Goal: Task Accomplishment & Management: Use online tool/utility

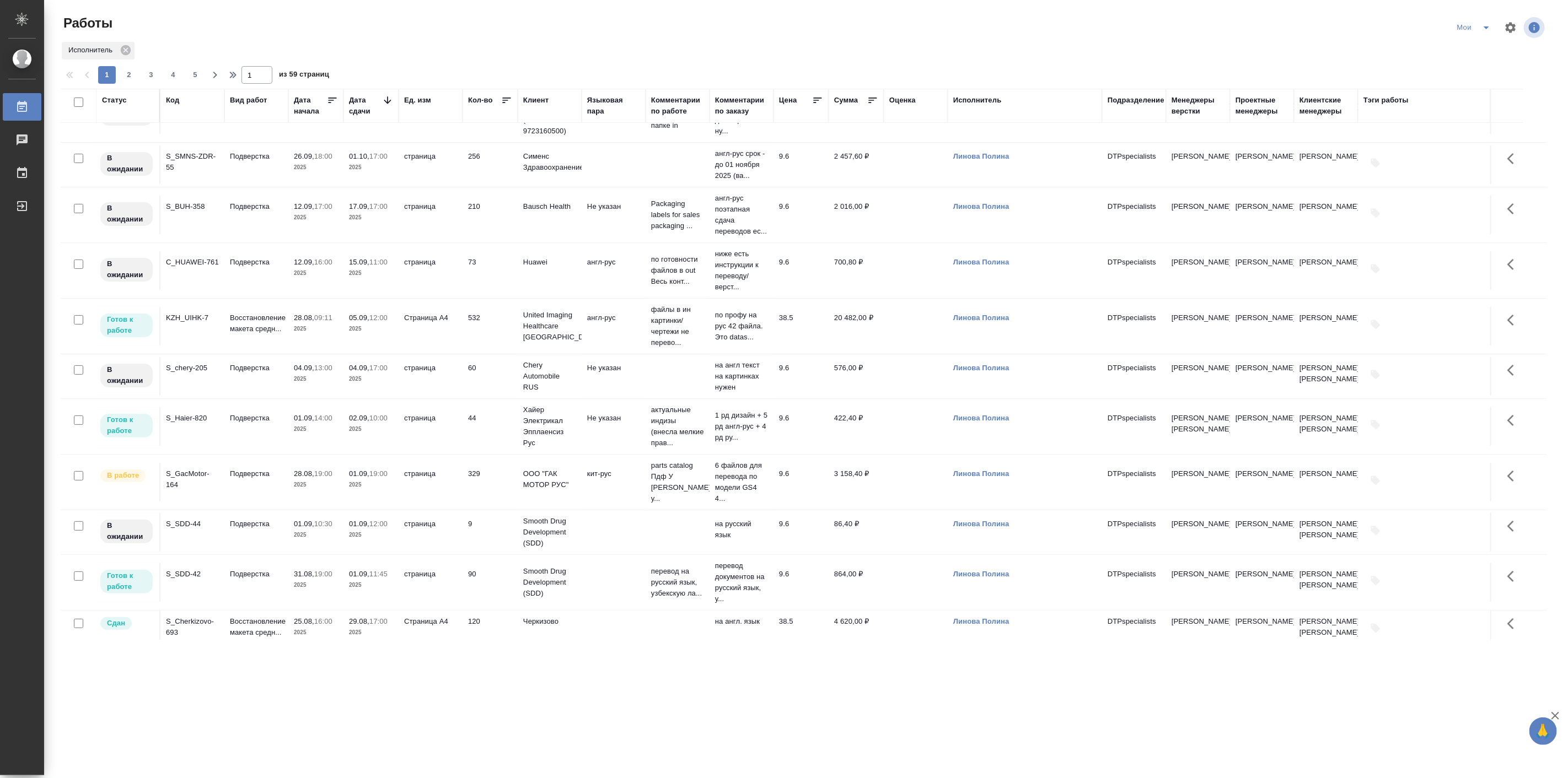
scroll to position [102, 0]
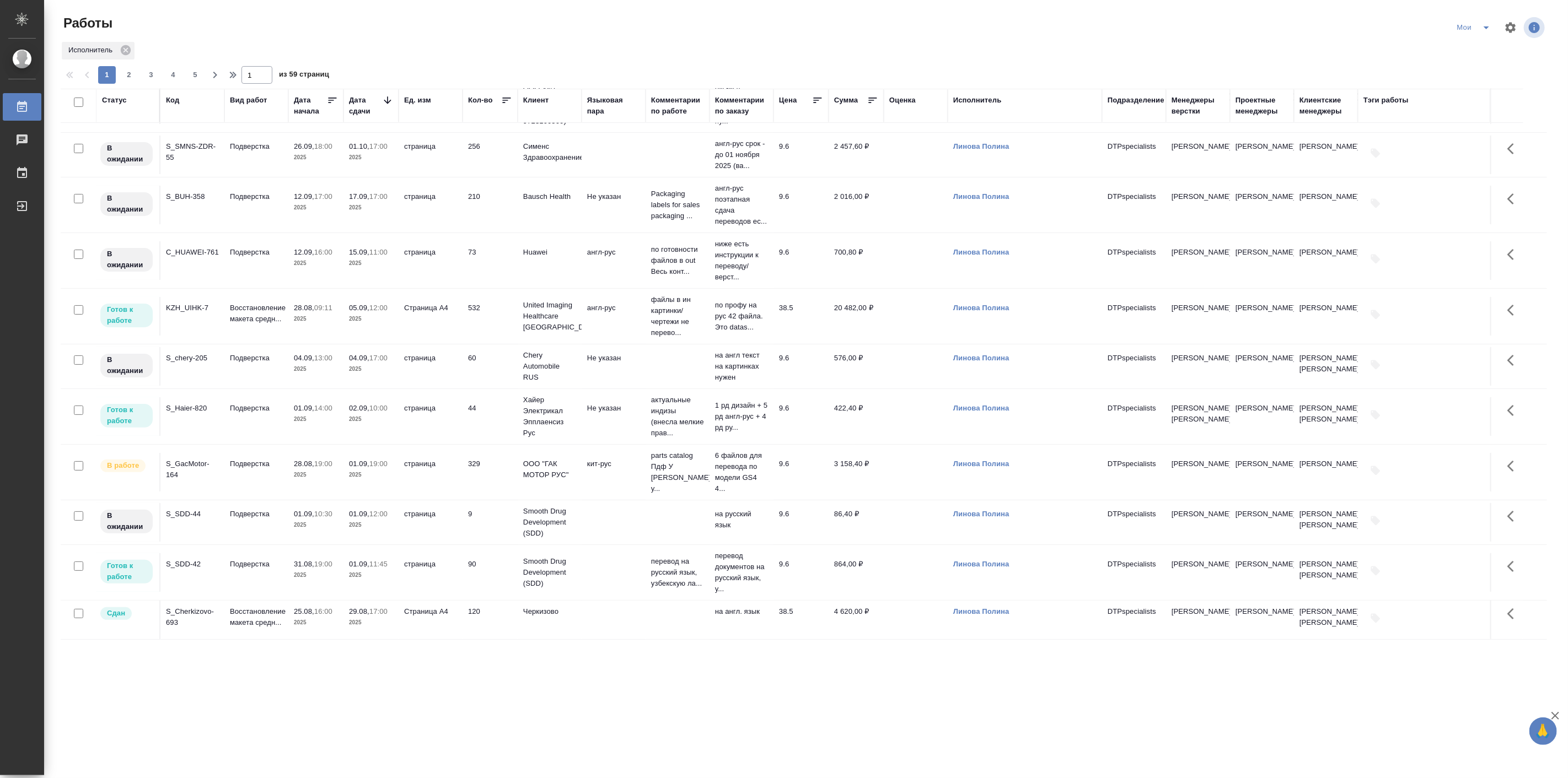
click at [357, 481] on p "2025" at bounding box center [371, 474] width 45 height 11
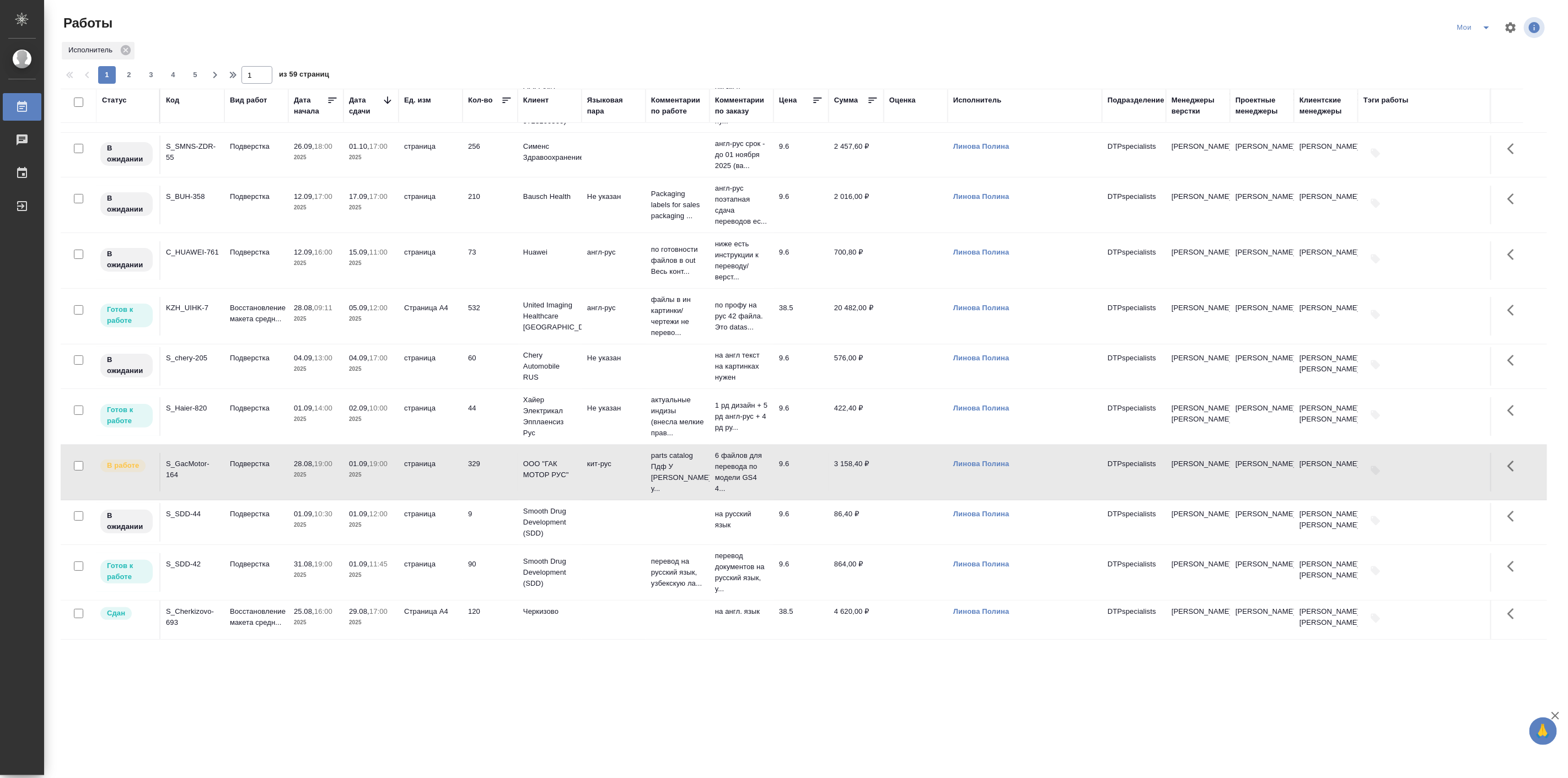
click at [357, 481] on p "2025" at bounding box center [371, 474] width 45 height 11
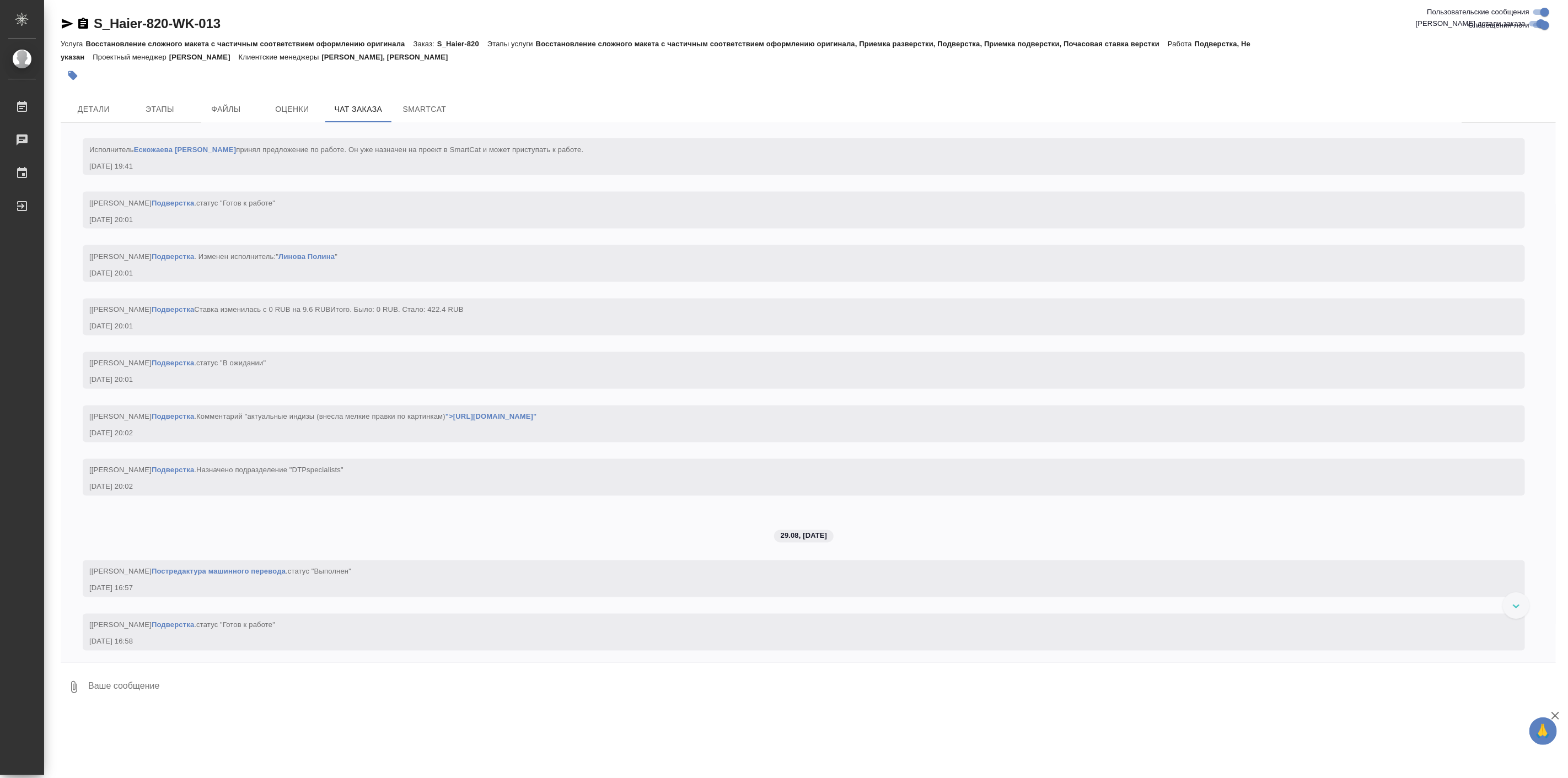
scroll to position [22917, 0]
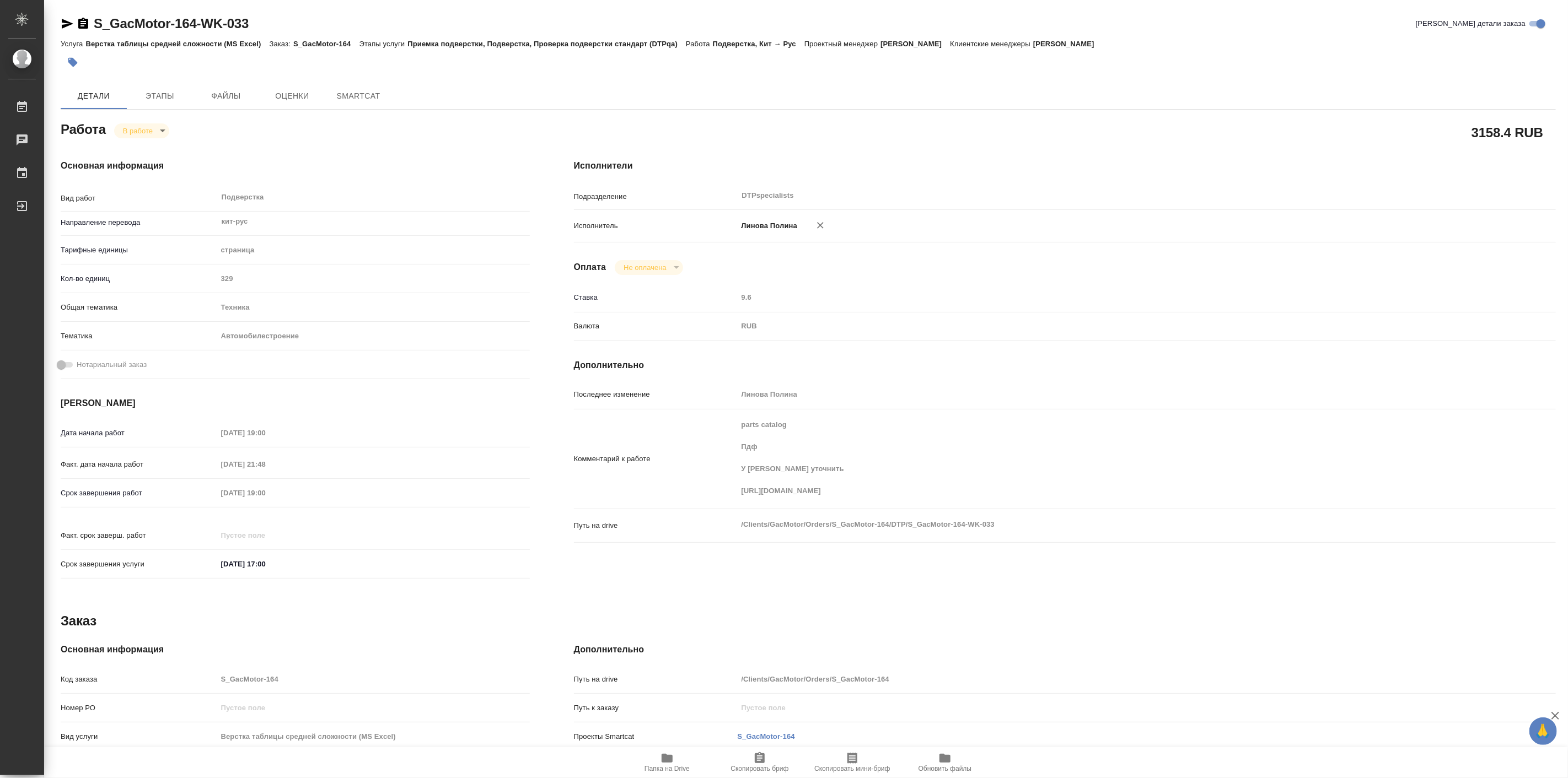
type textarea "x"
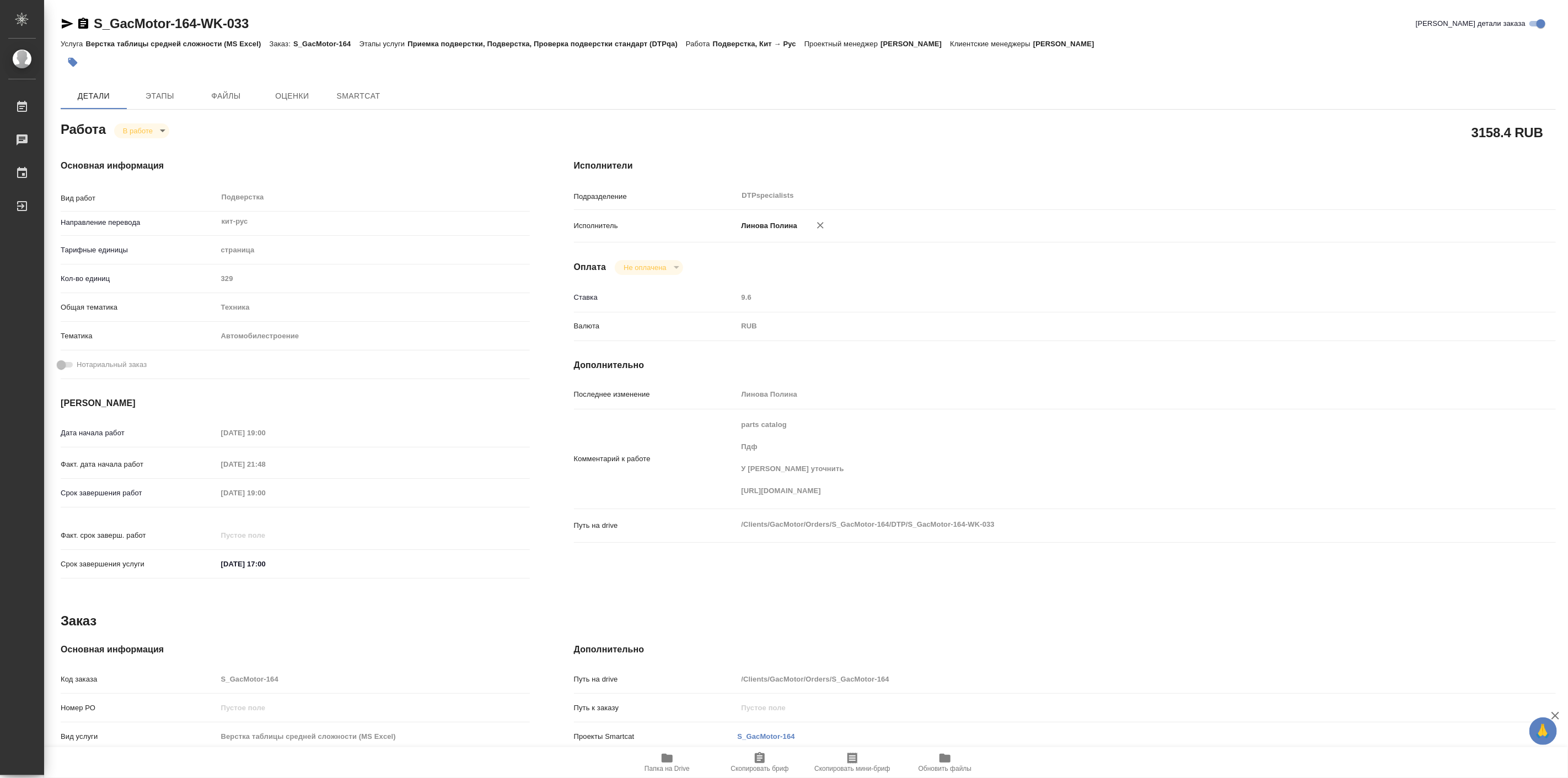
type textarea "x"
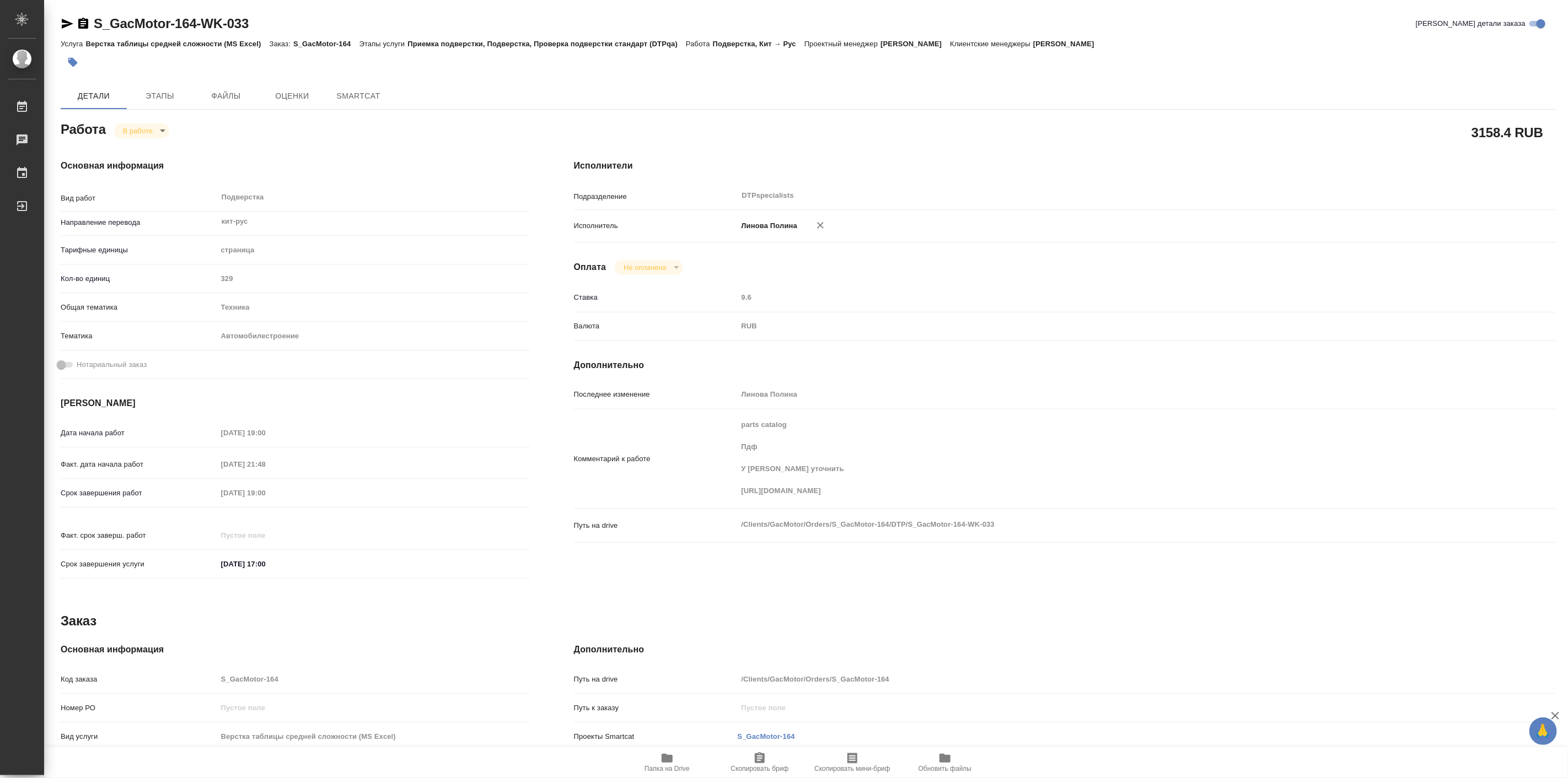
type textarea "x"
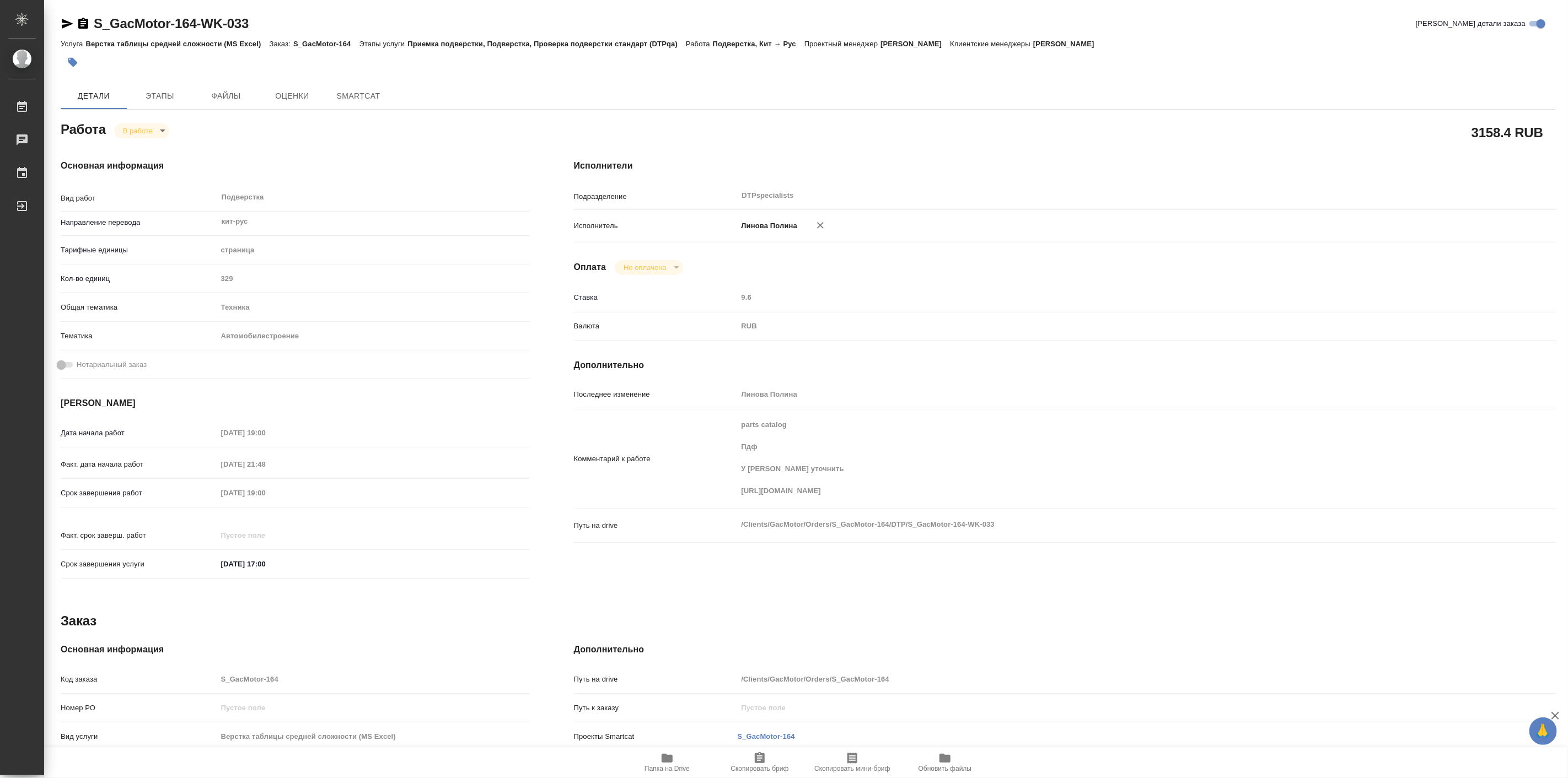
type textarea "x"
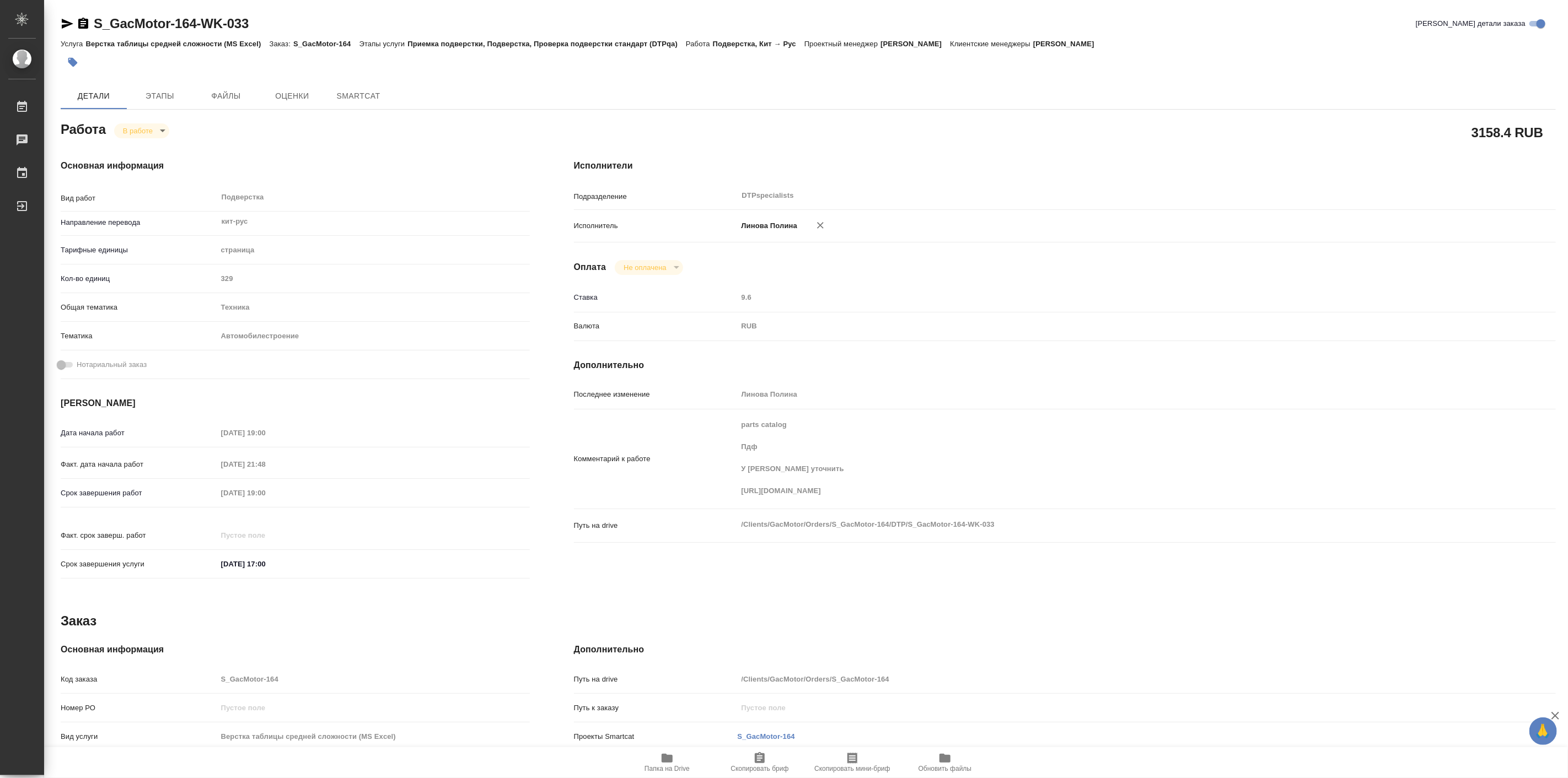
type textarea "x"
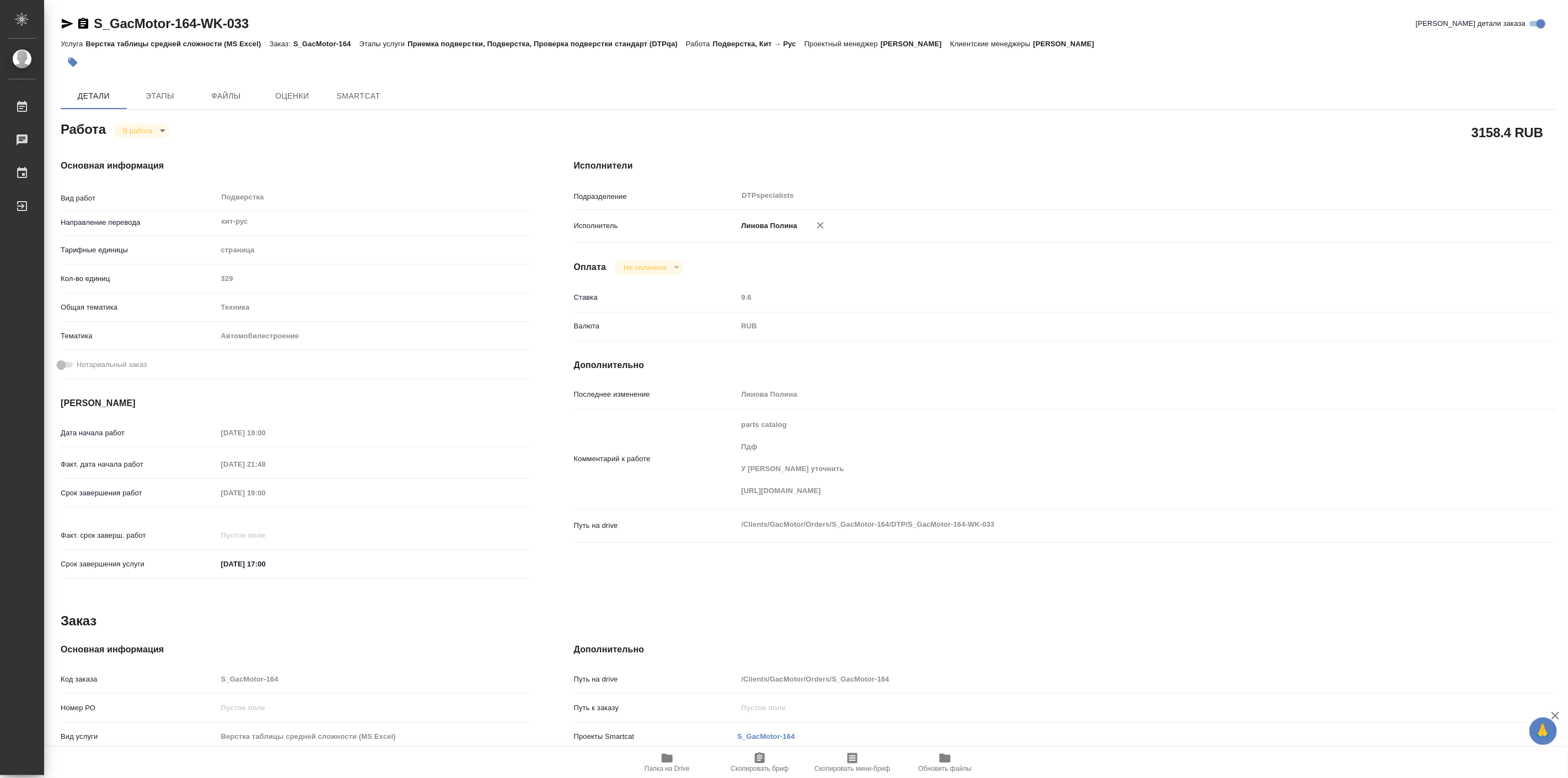
type textarea "x"
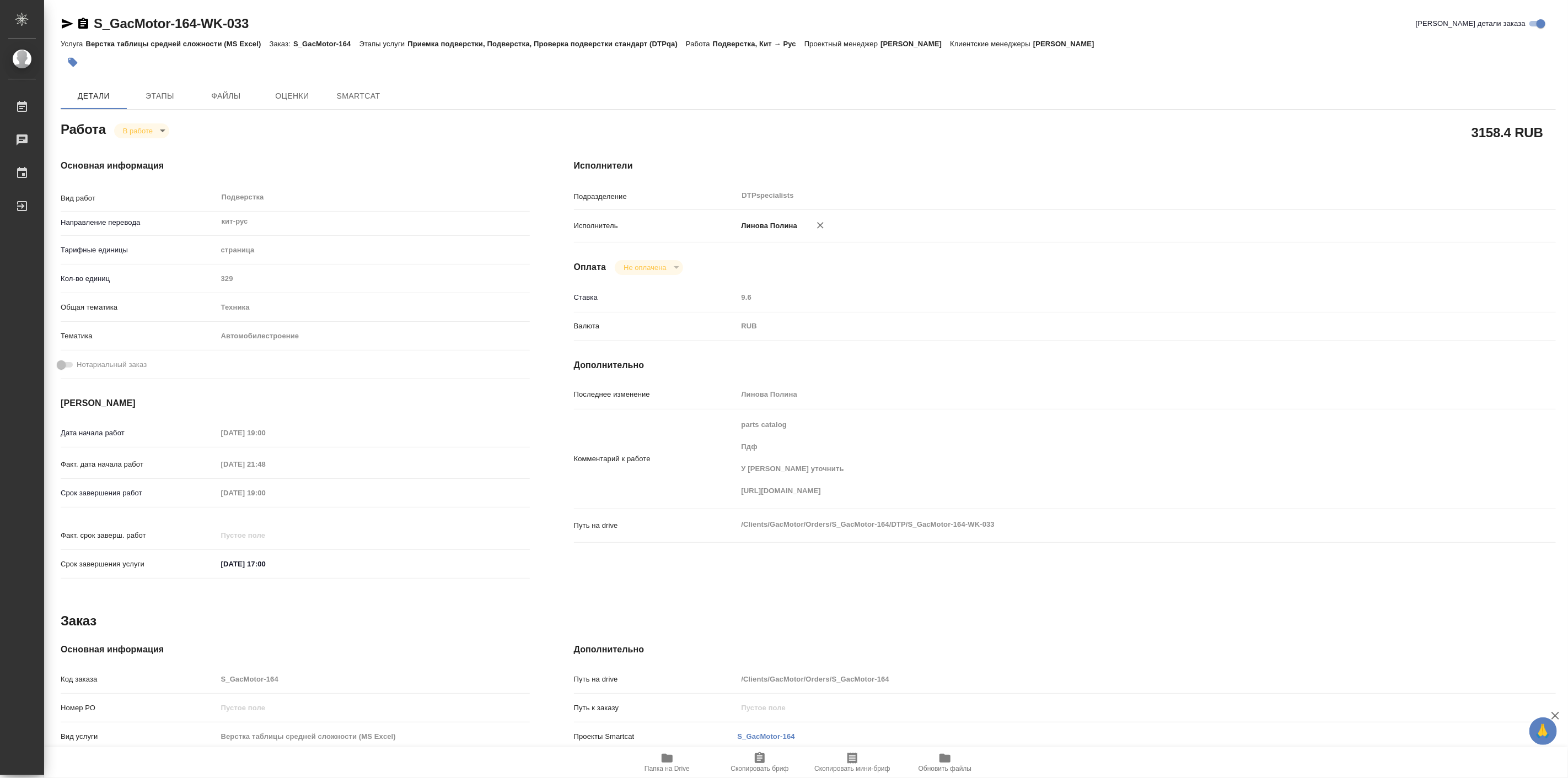
type textarea "x"
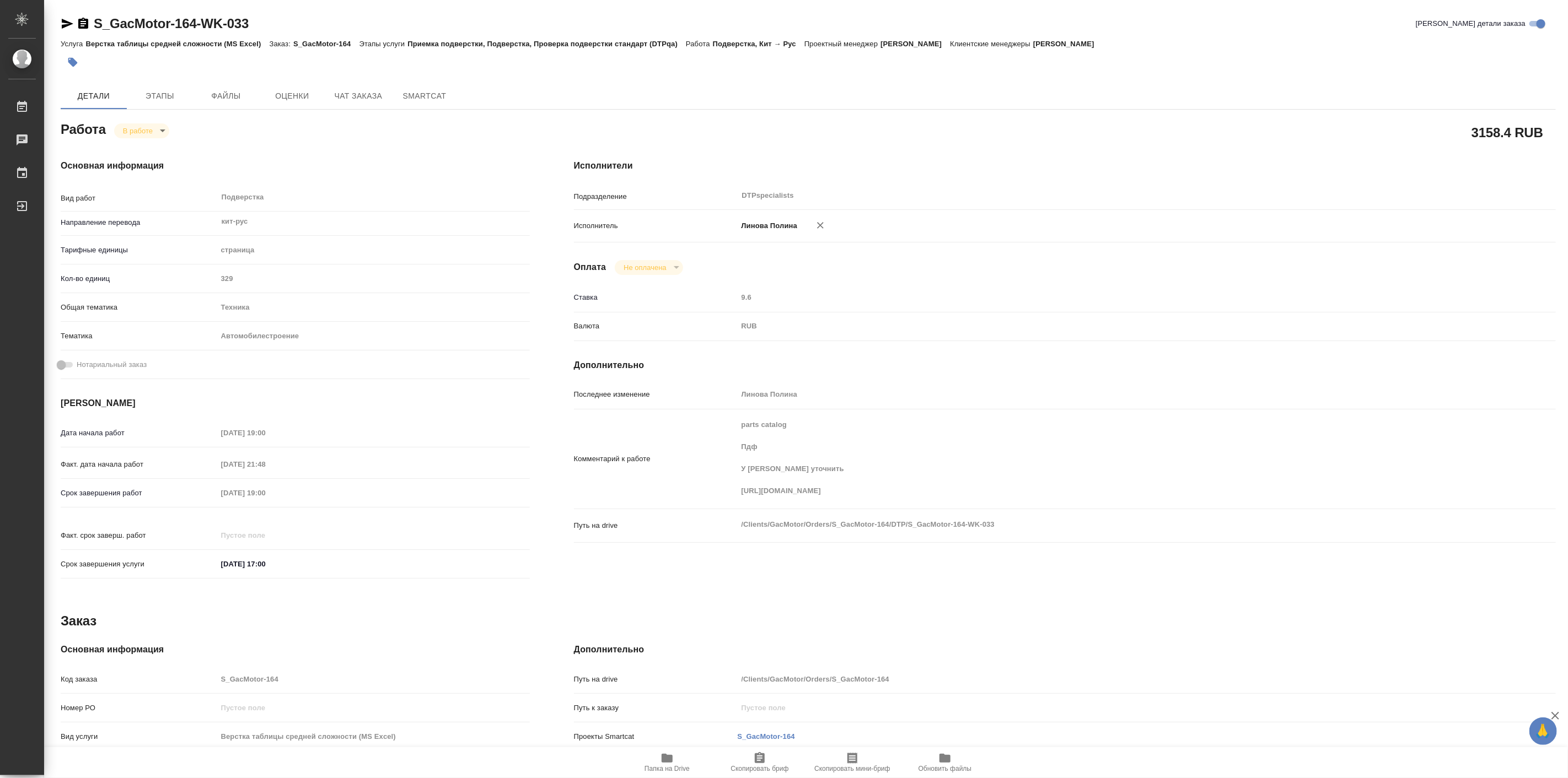
type textarea "x"
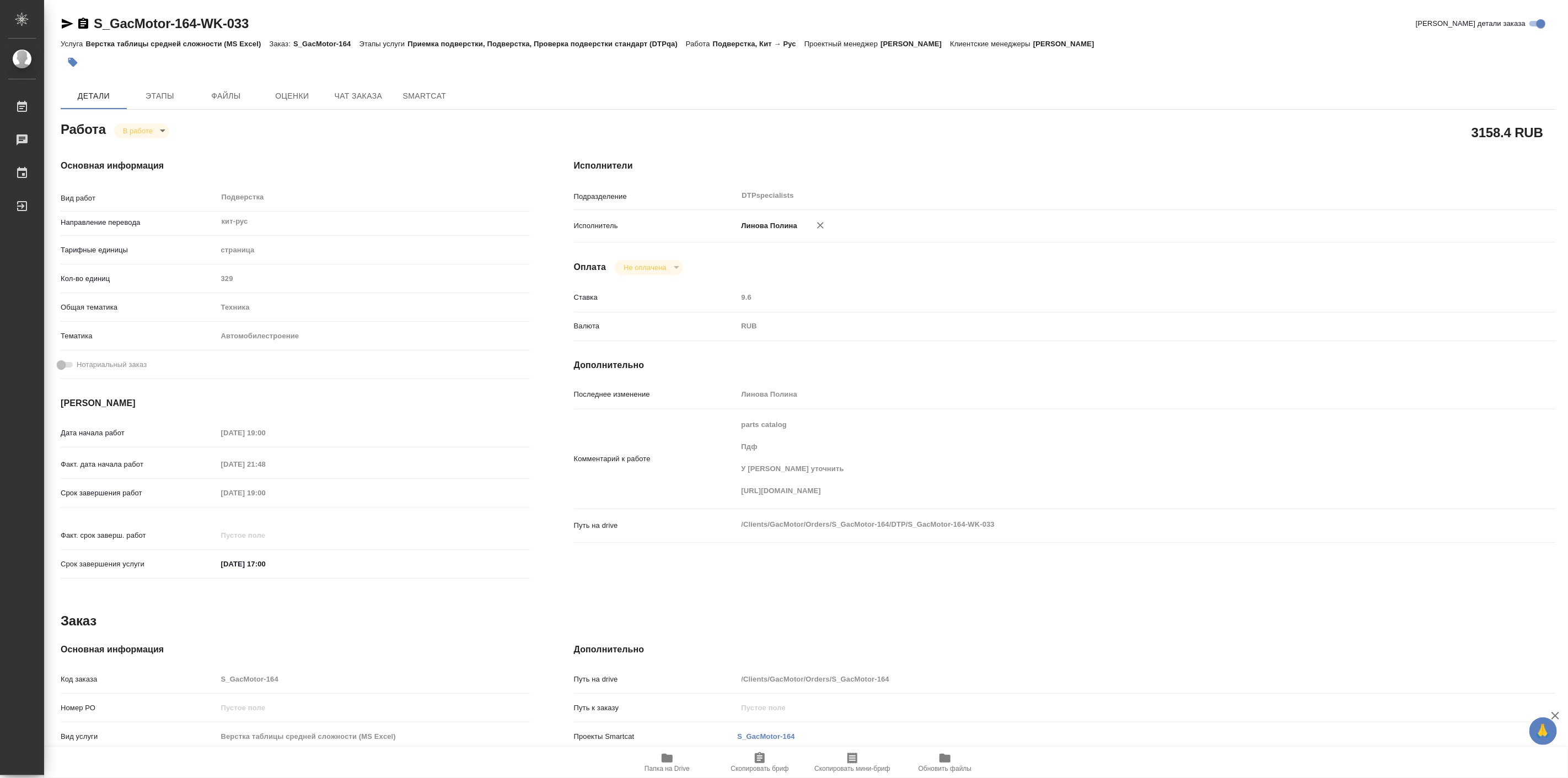
type textarea "x"
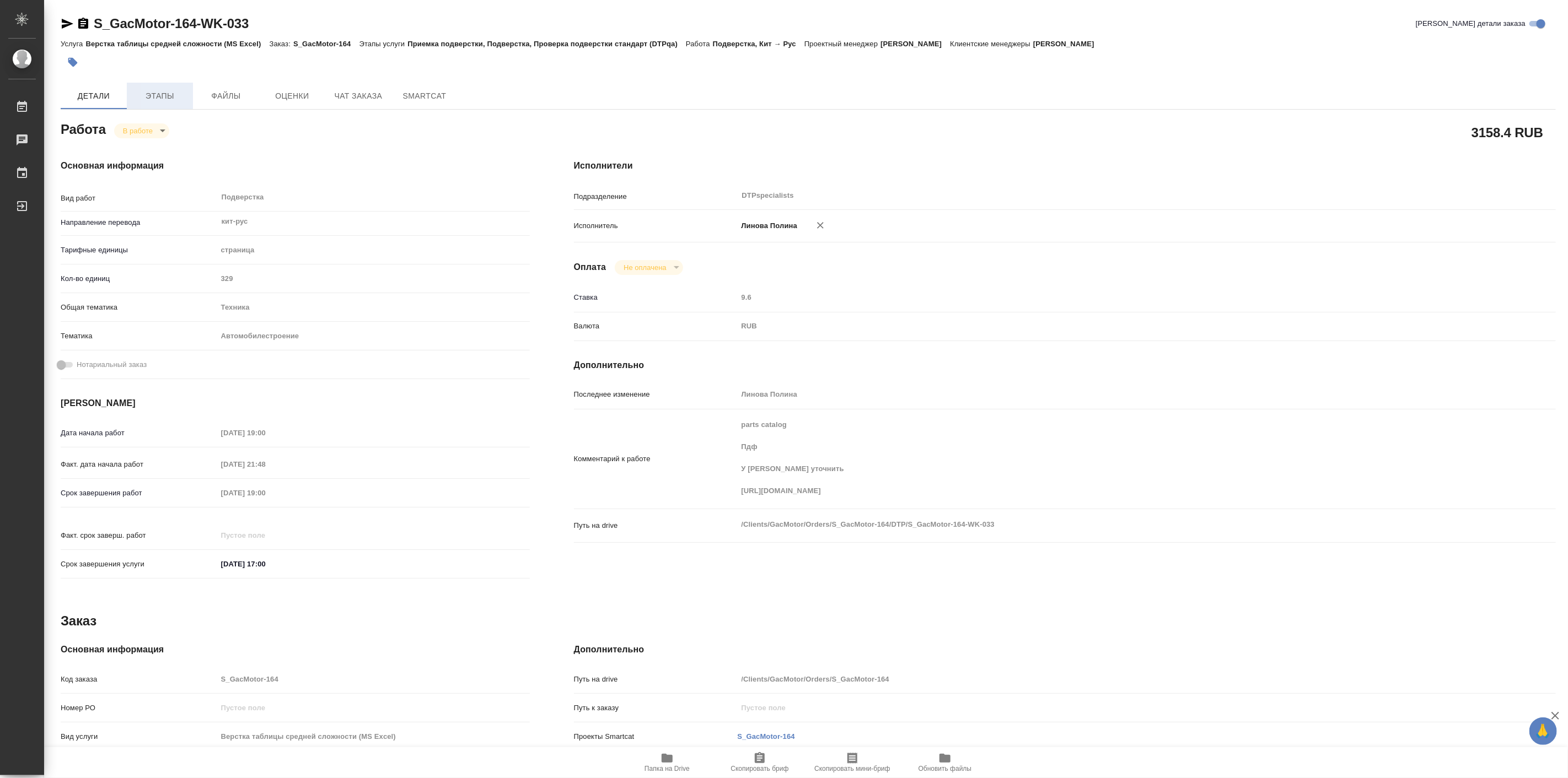
click at [154, 95] on span "Этапы" at bounding box center [160, 96] width 53 height 14
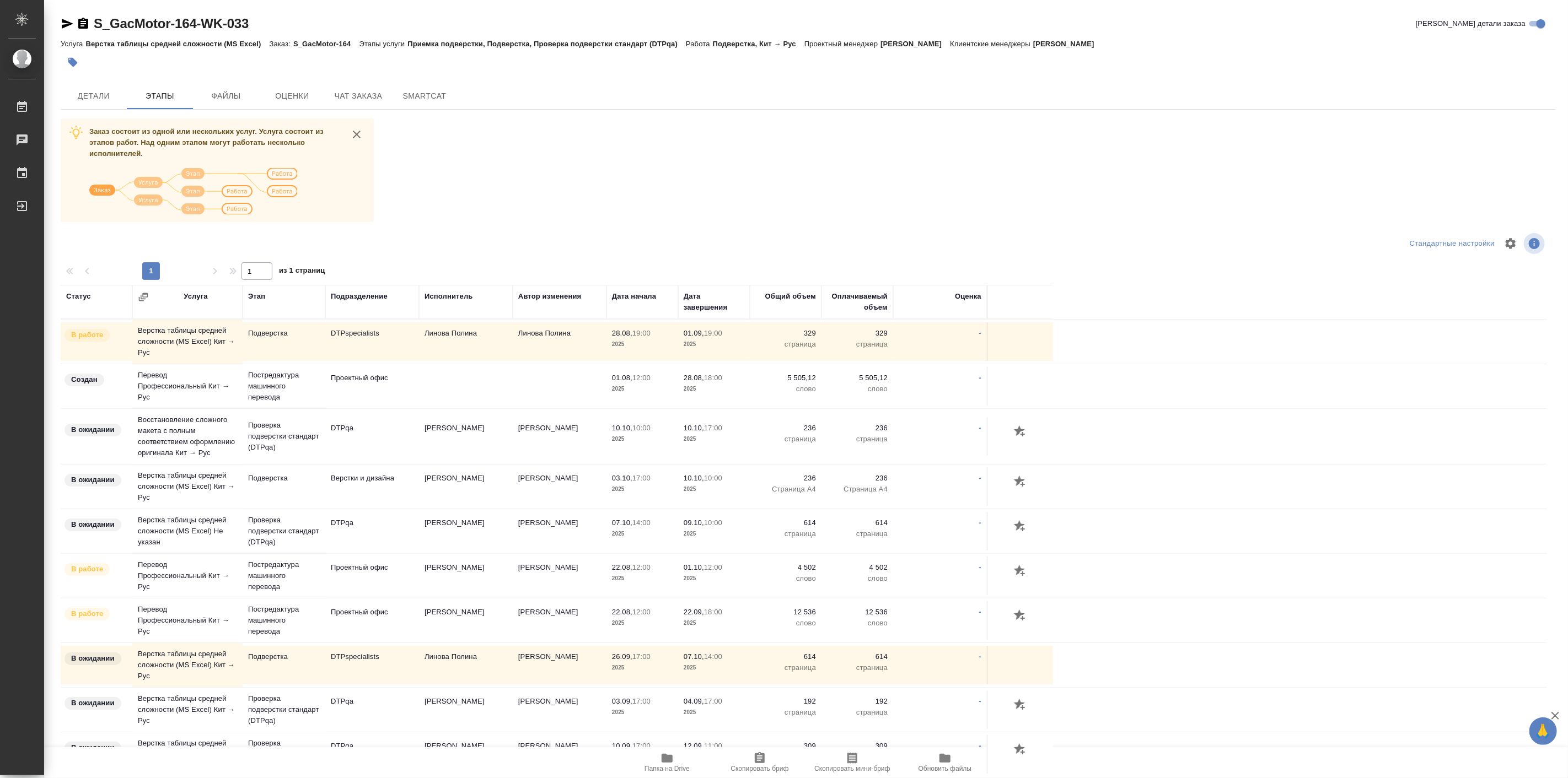
scroll to position [85, 0]
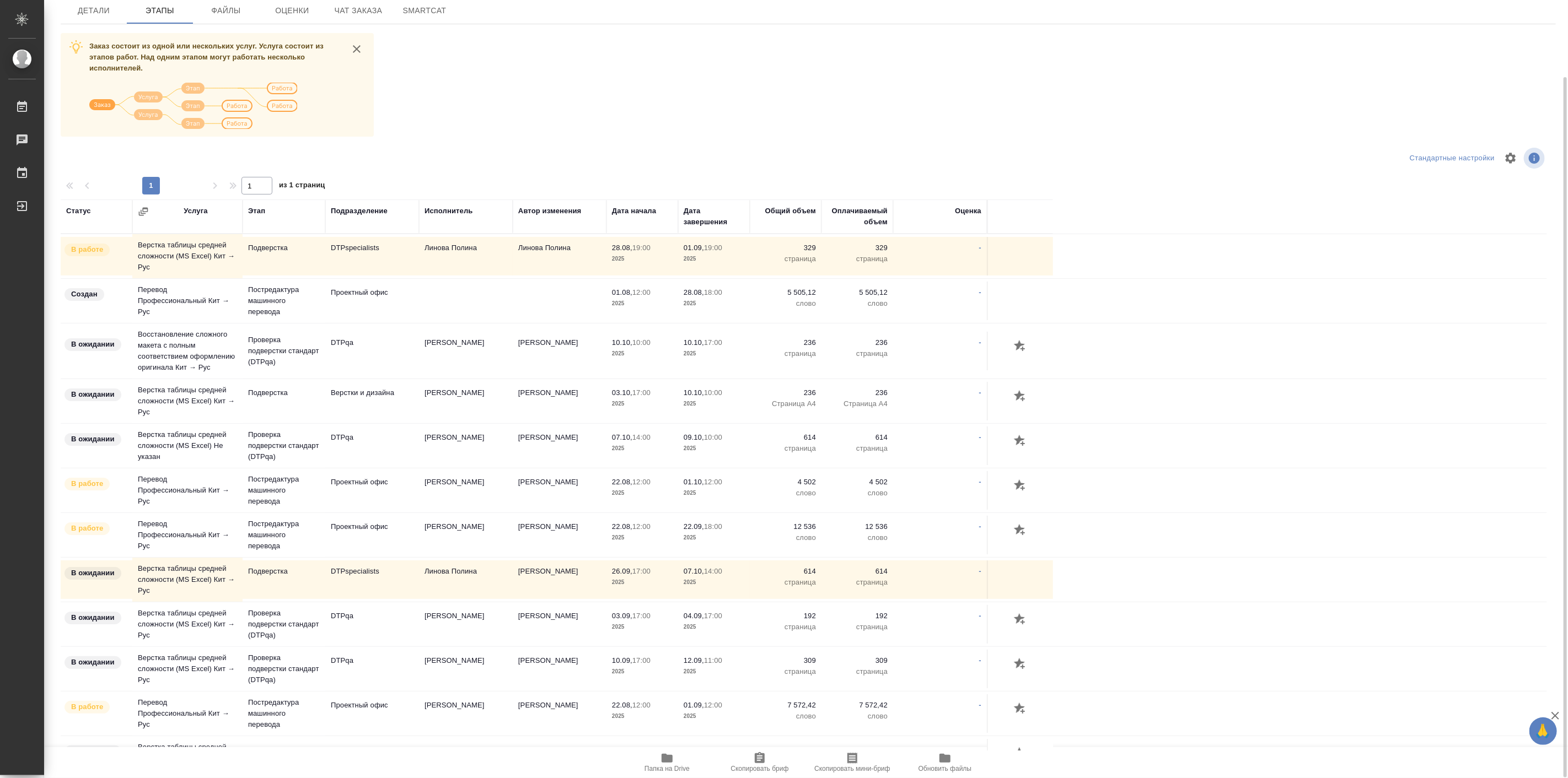
click at [450, 215] on div "Исполнитель" at bounding box center [449, 211] width 49 height 11
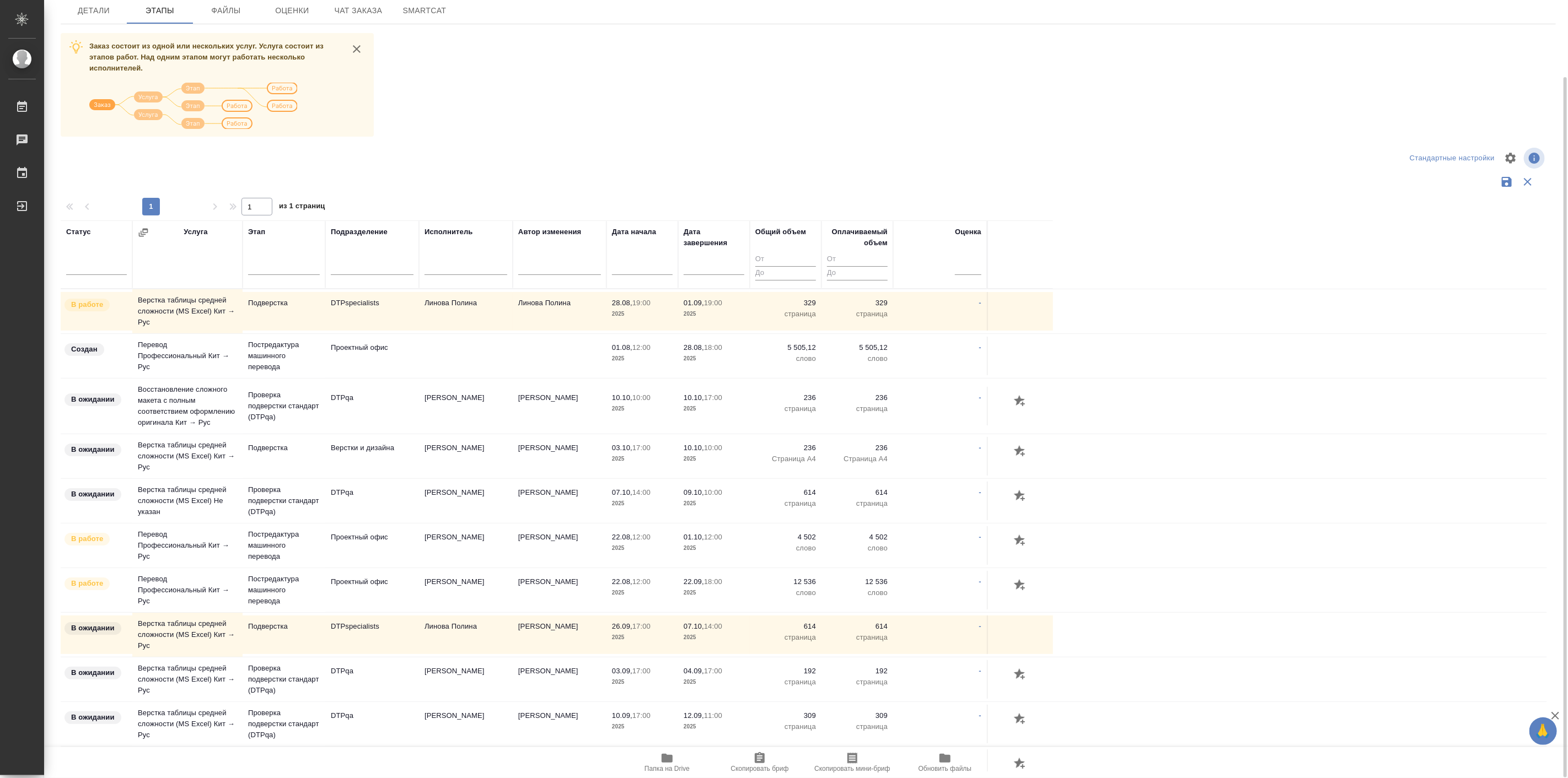
click at [451, 263] on input "text" at bounding box center [466, 268] width 83 height 14
type input "линова"
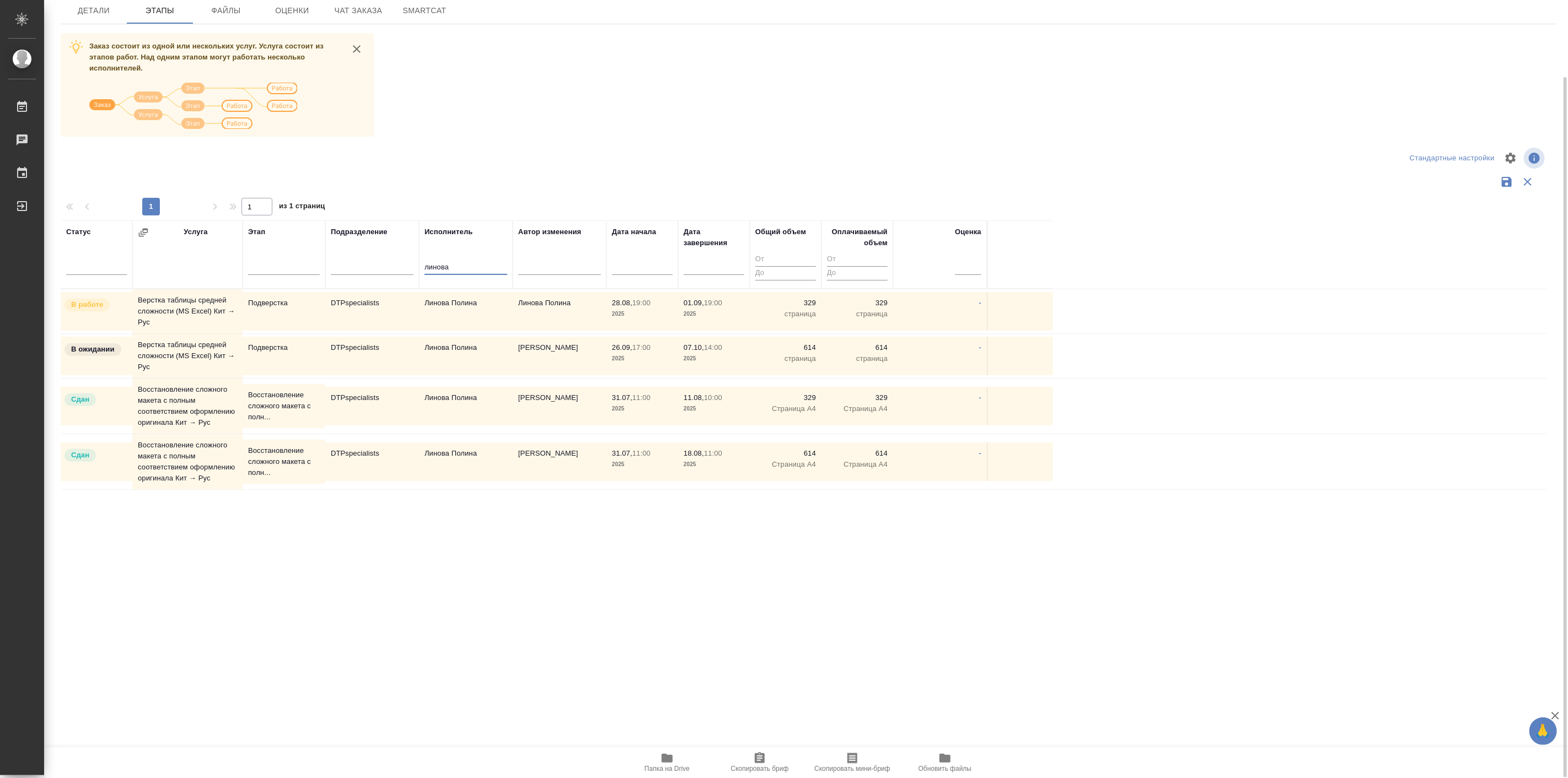
click at [373, 409] on td "DTPspecialists" at bounding box center [372, 406] width 93 height 38
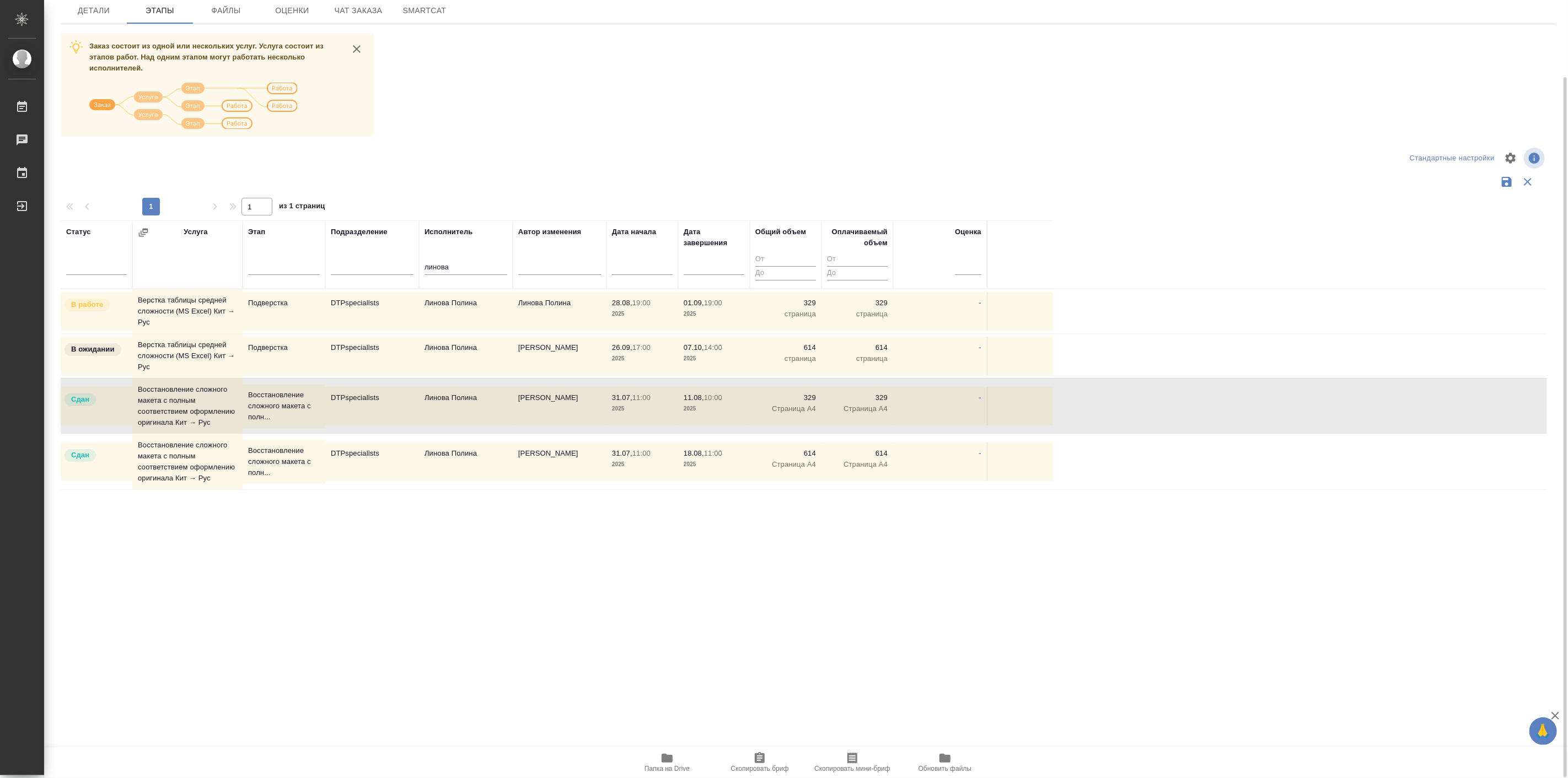
click at [373, 409] on td "DTPspecialists" at bounding box center [372, 406] width 93 height 38
click at [279, 411] on p "Восстановление сложного макета с полн..." at bounding box center [284, 406] width 72 height 33
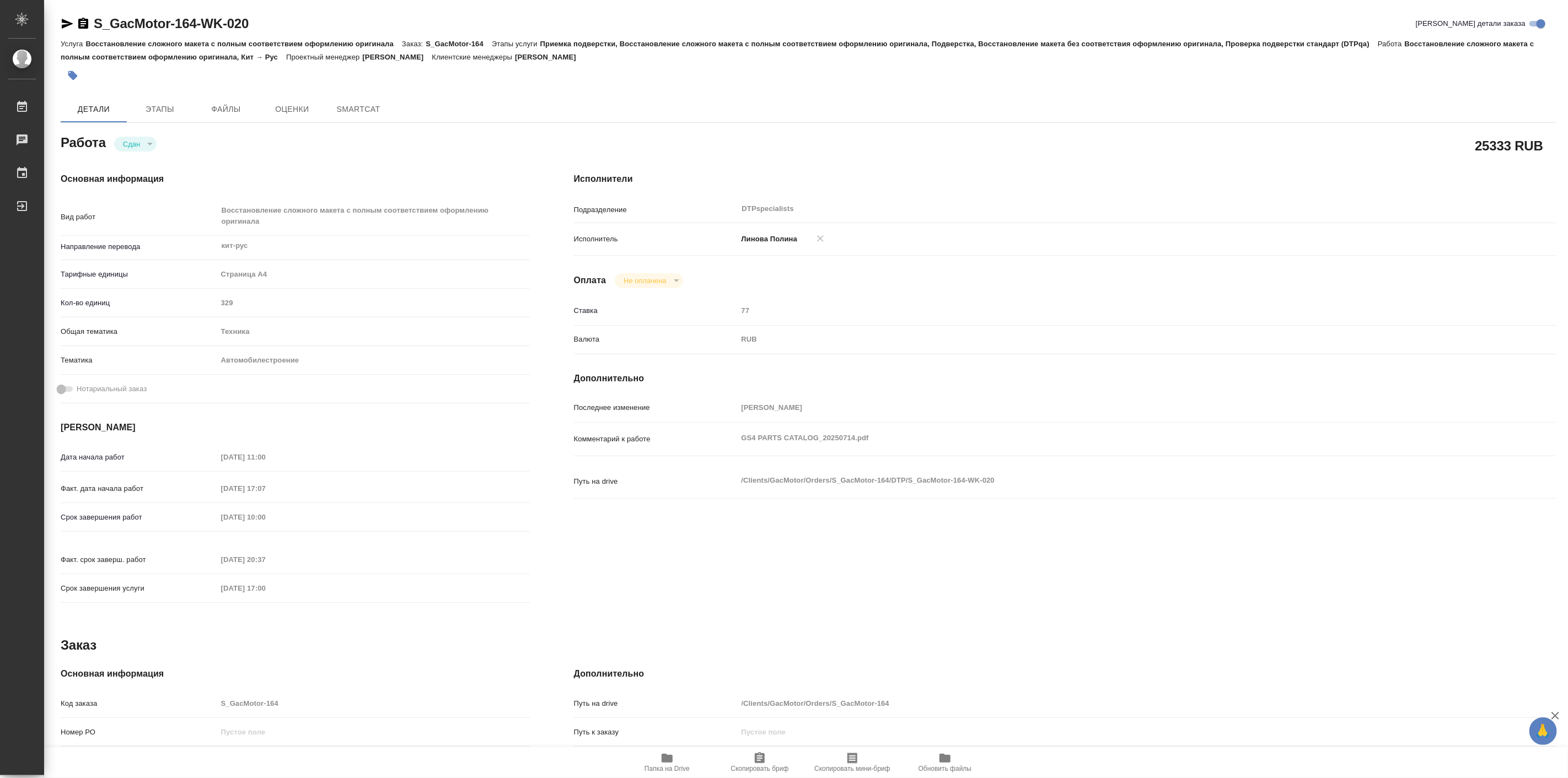
type textarea "x"
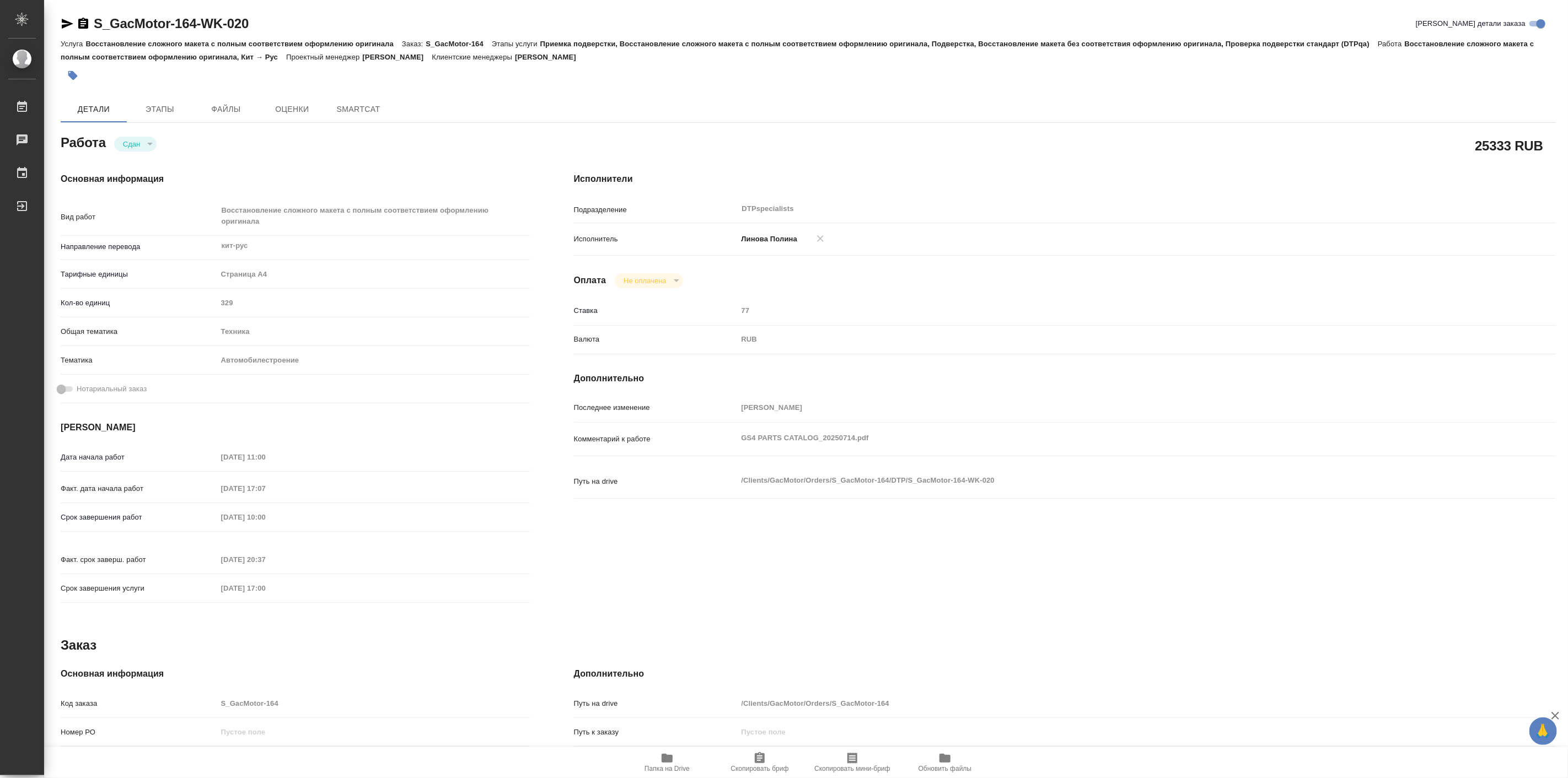
type textarea "x"
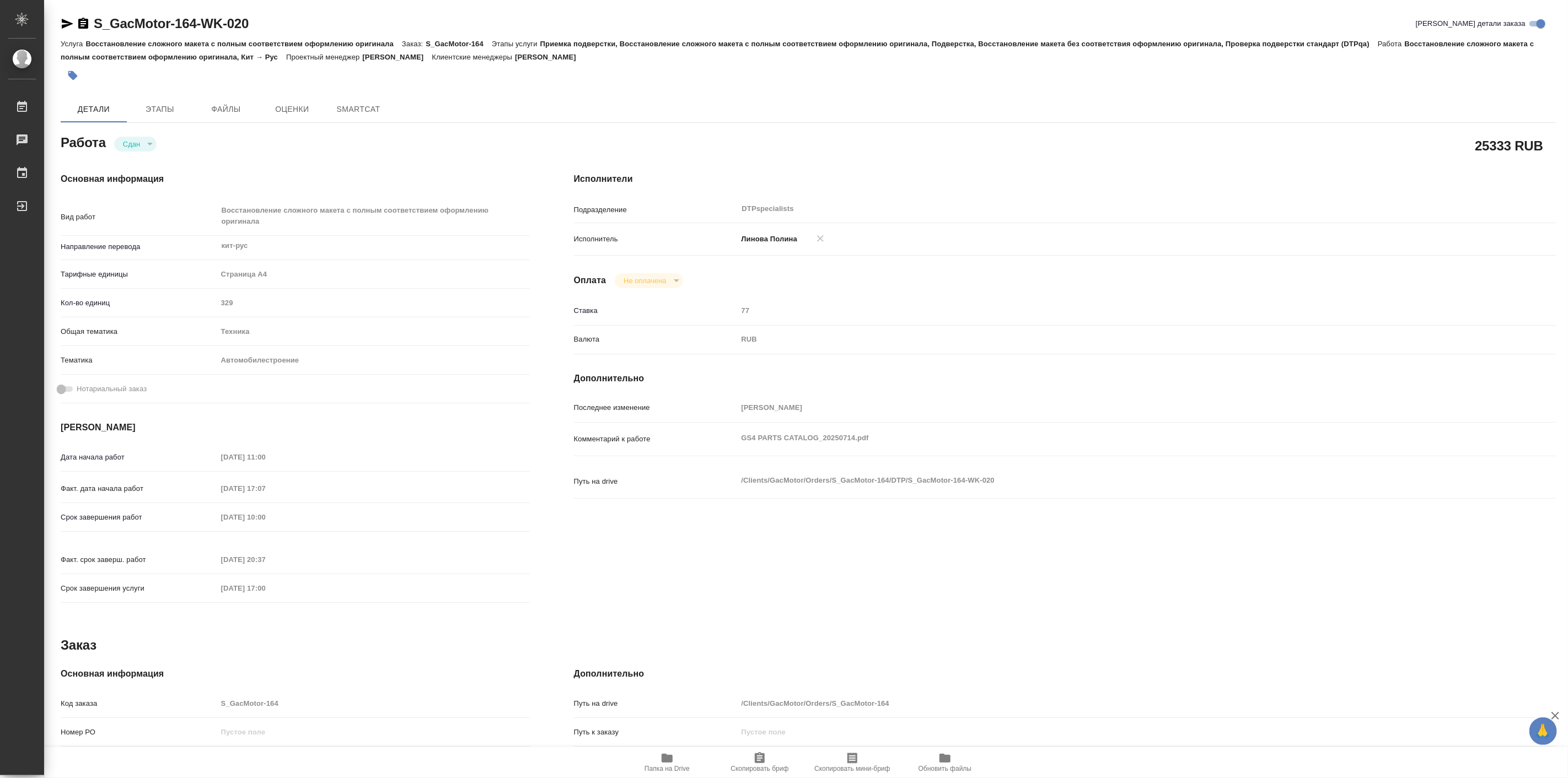
type textarea "x"
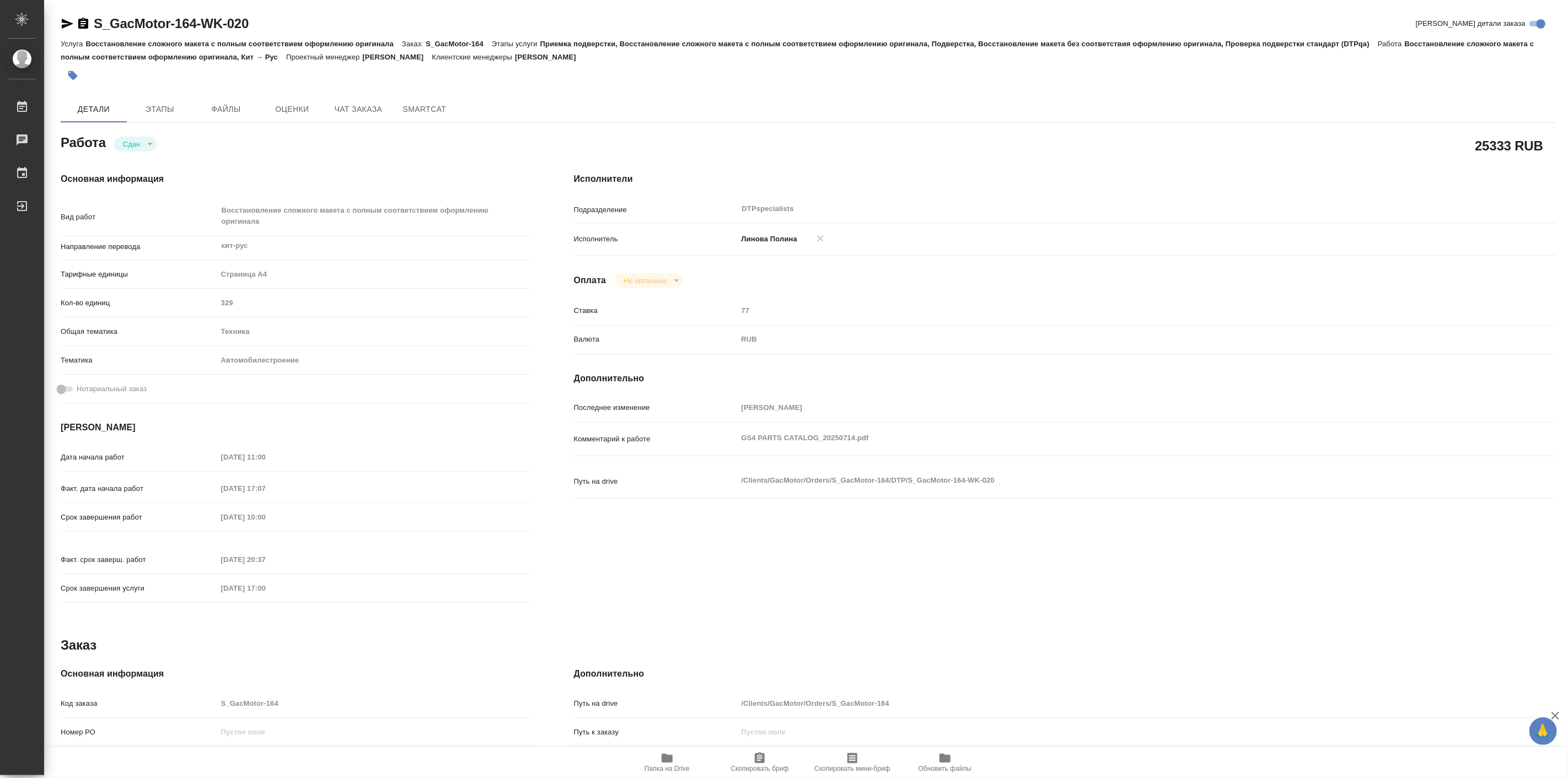
type textarea "x"
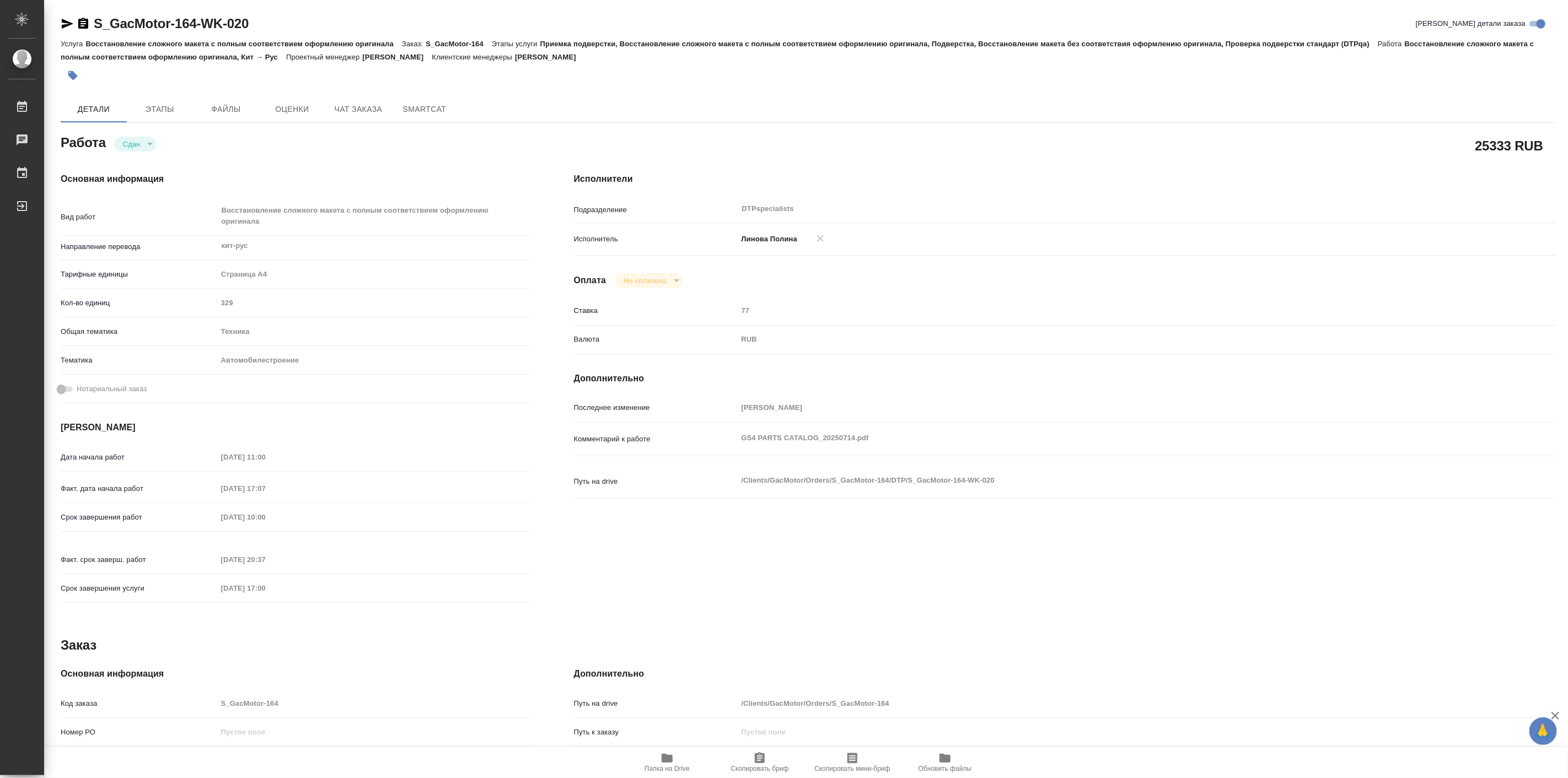
type textarea "x"
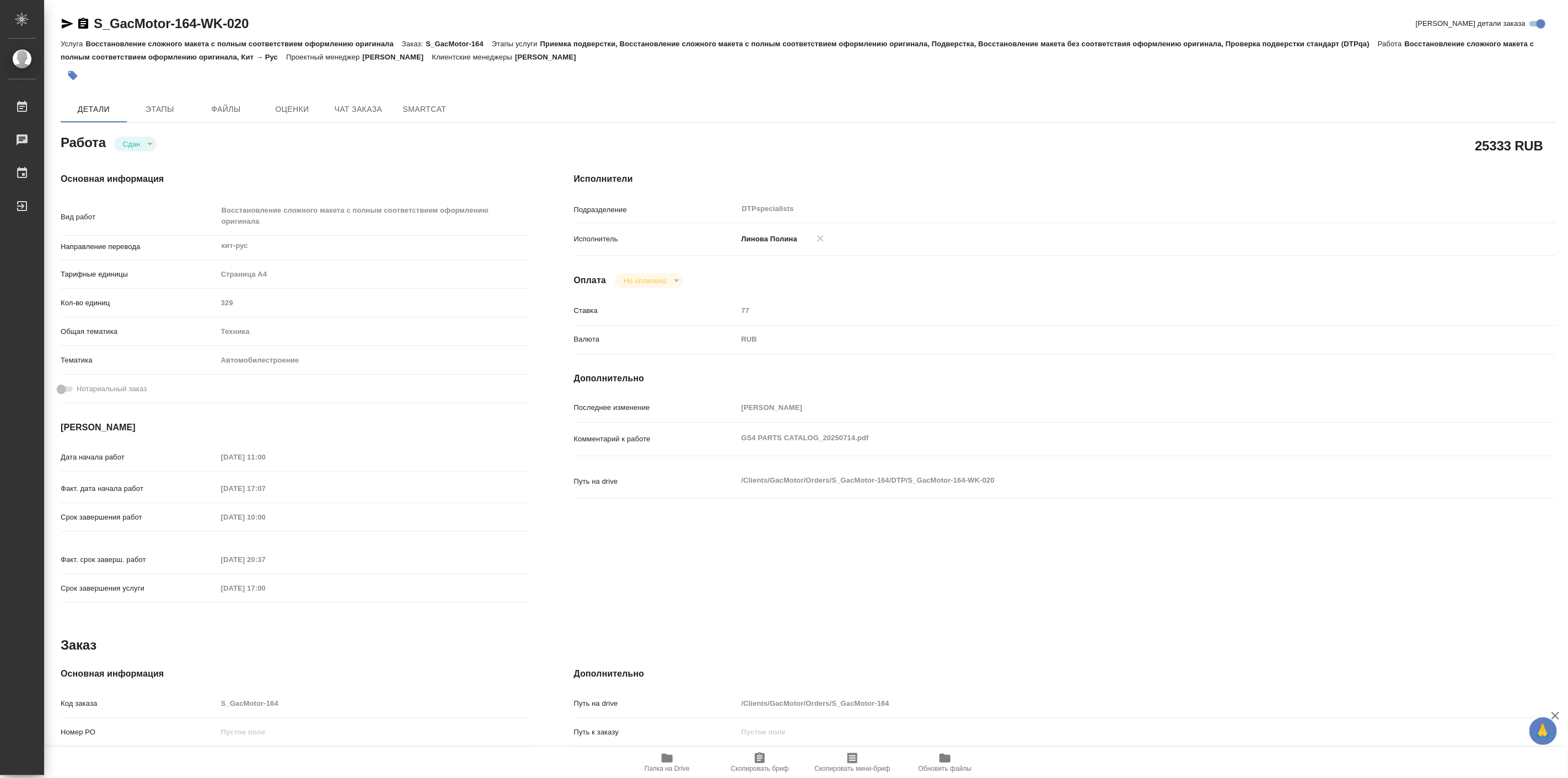
type textarea "x"
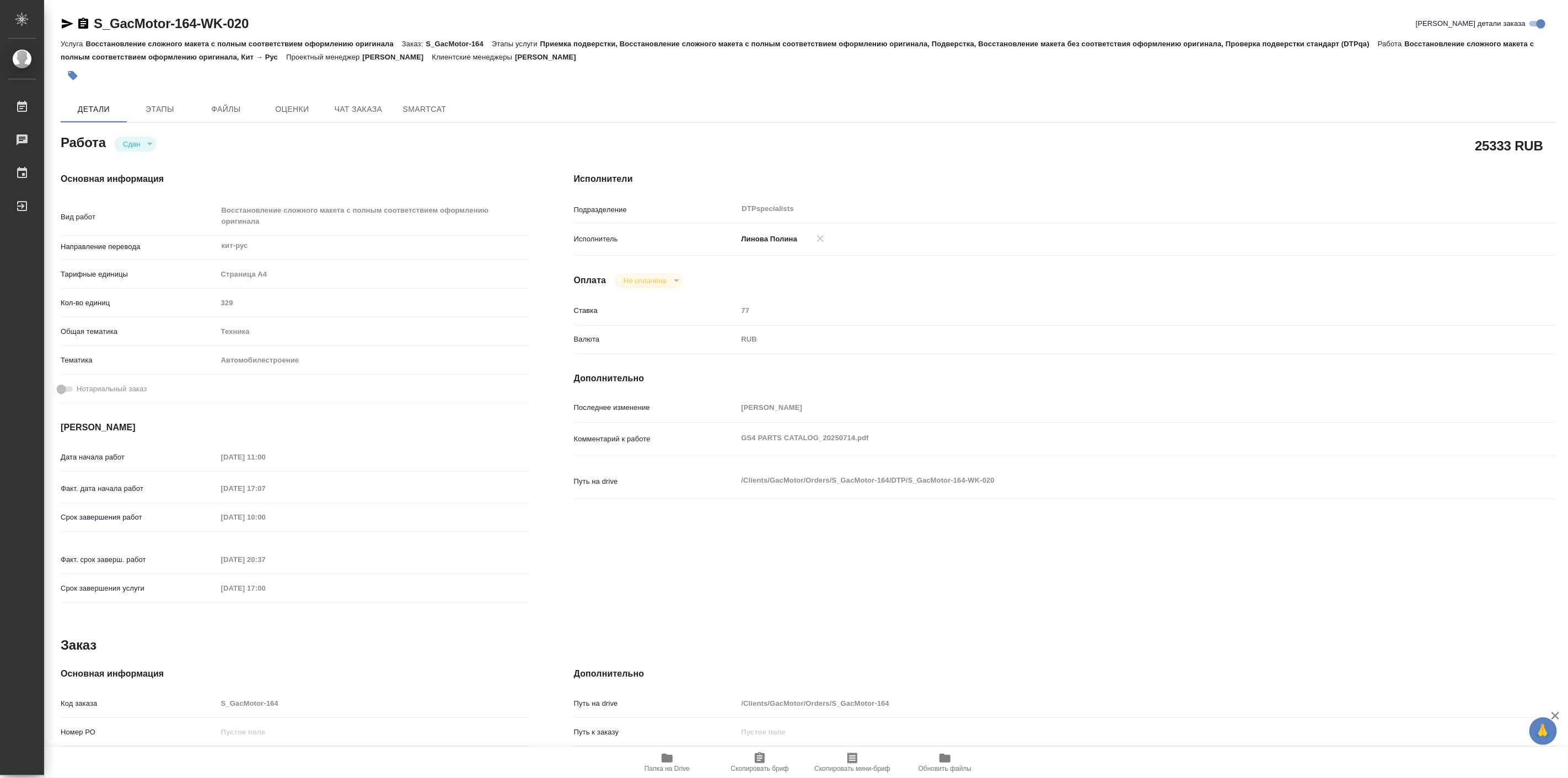
type textarea "x"
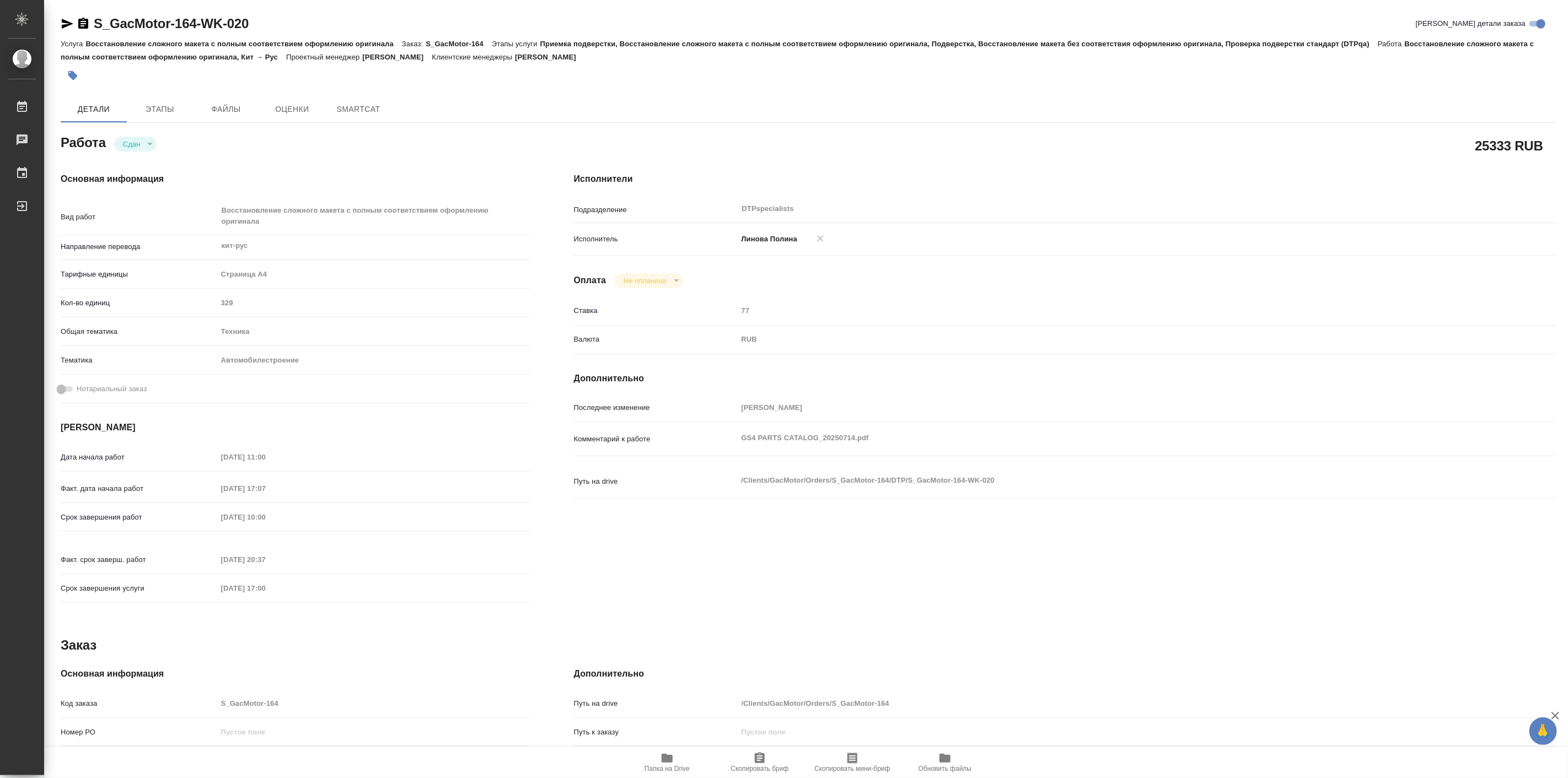
type textarea "x"
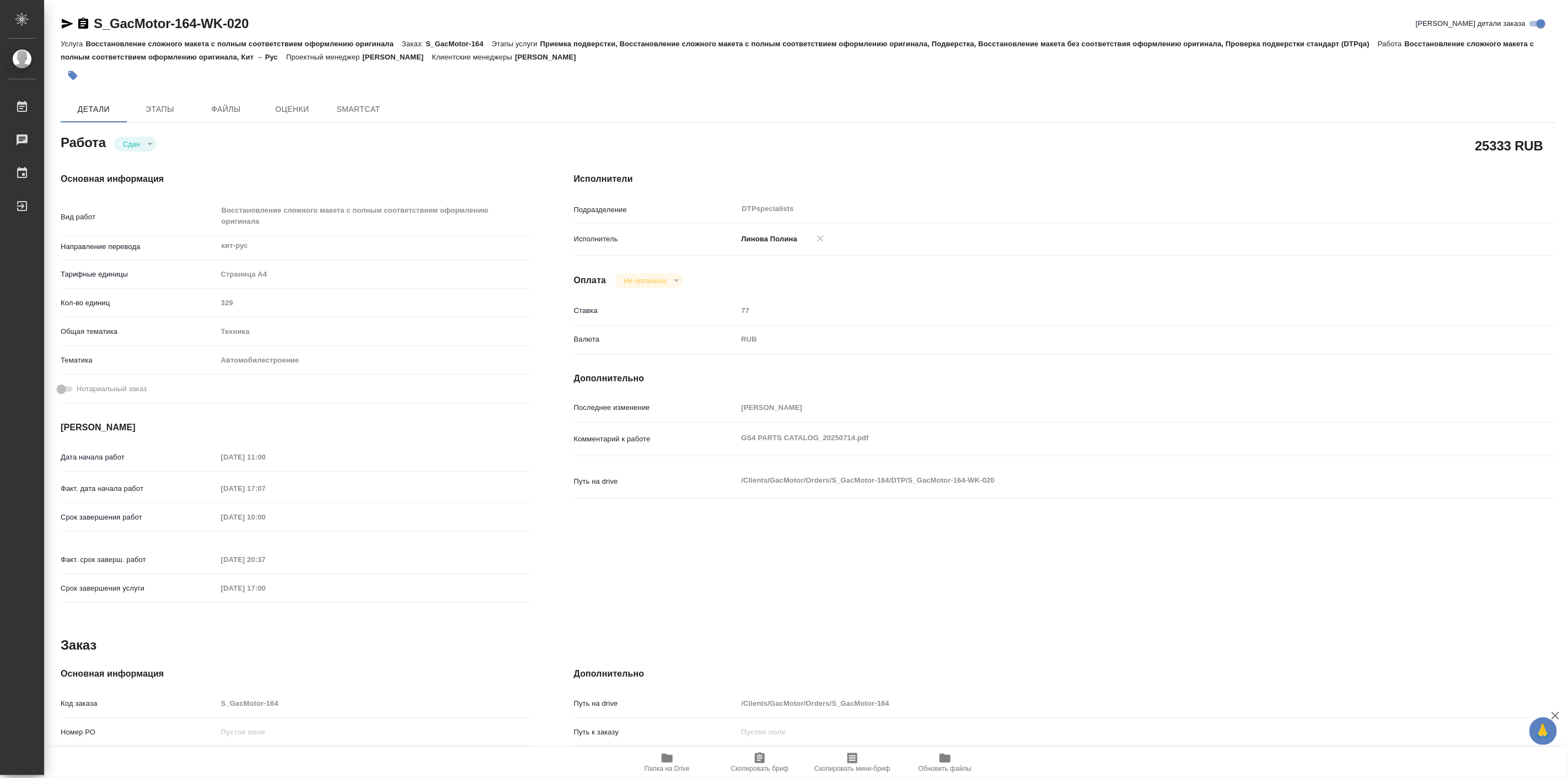
type textarea "x"
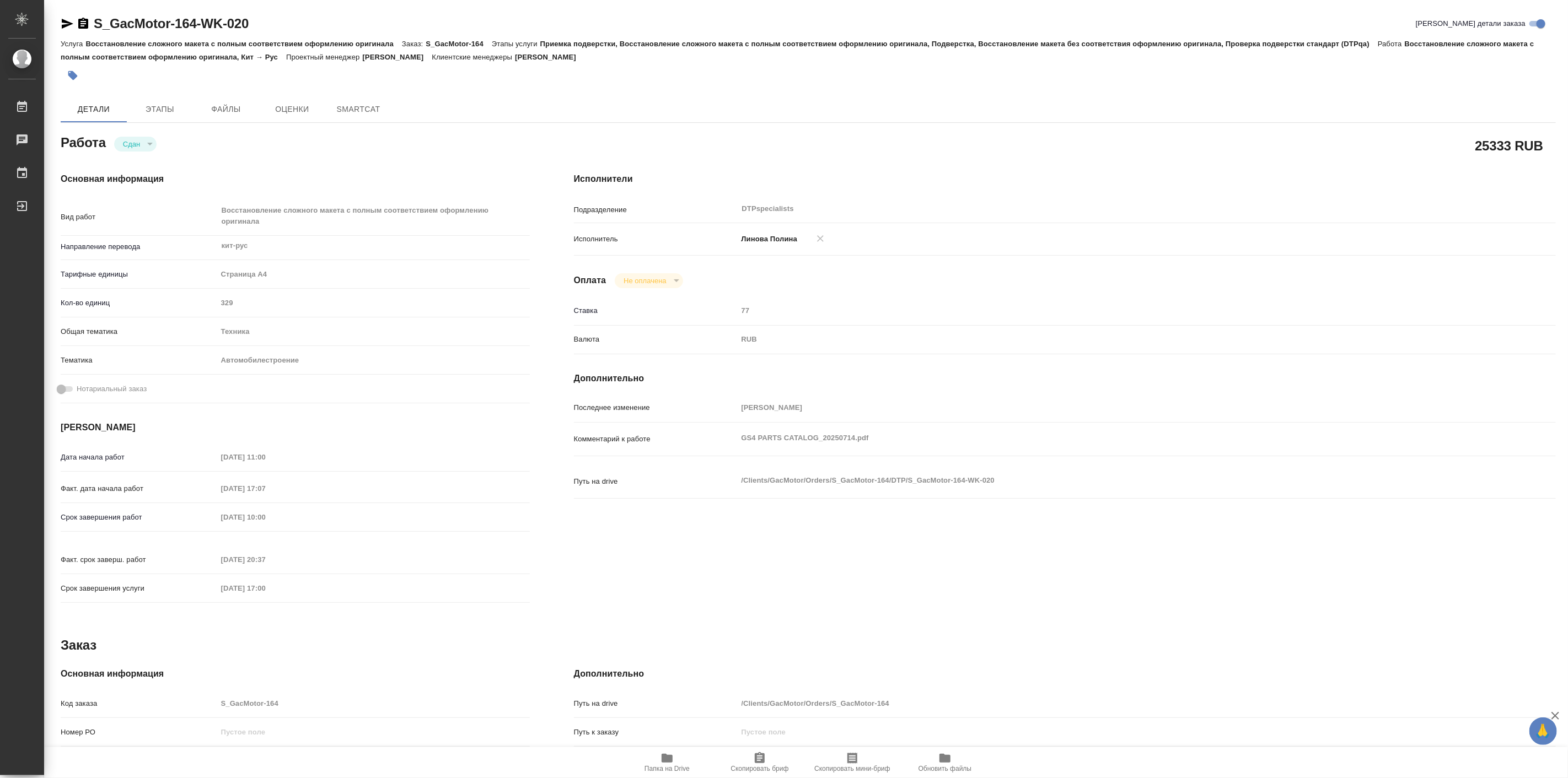
type textarea "x"
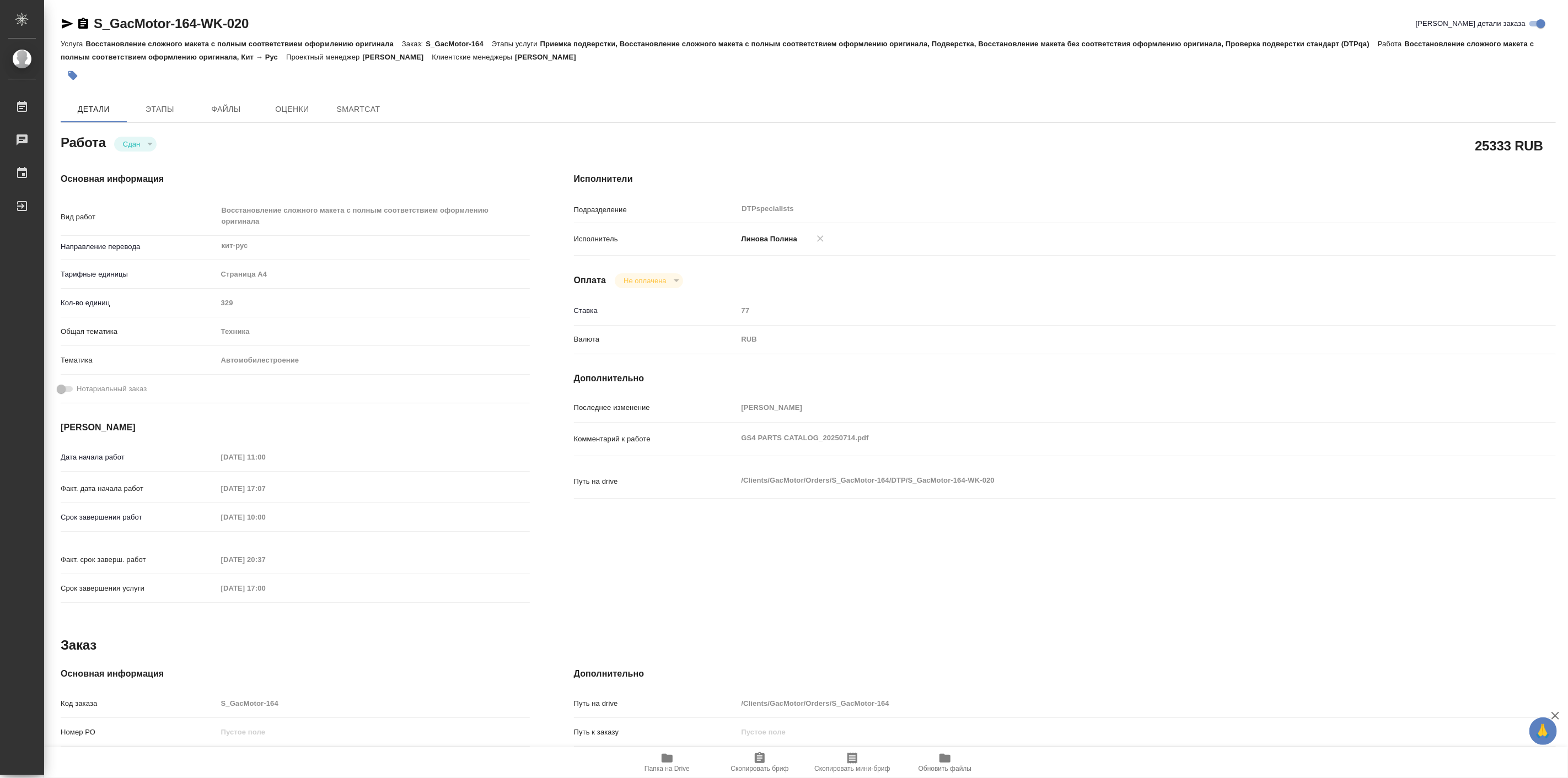
type textarea "x"
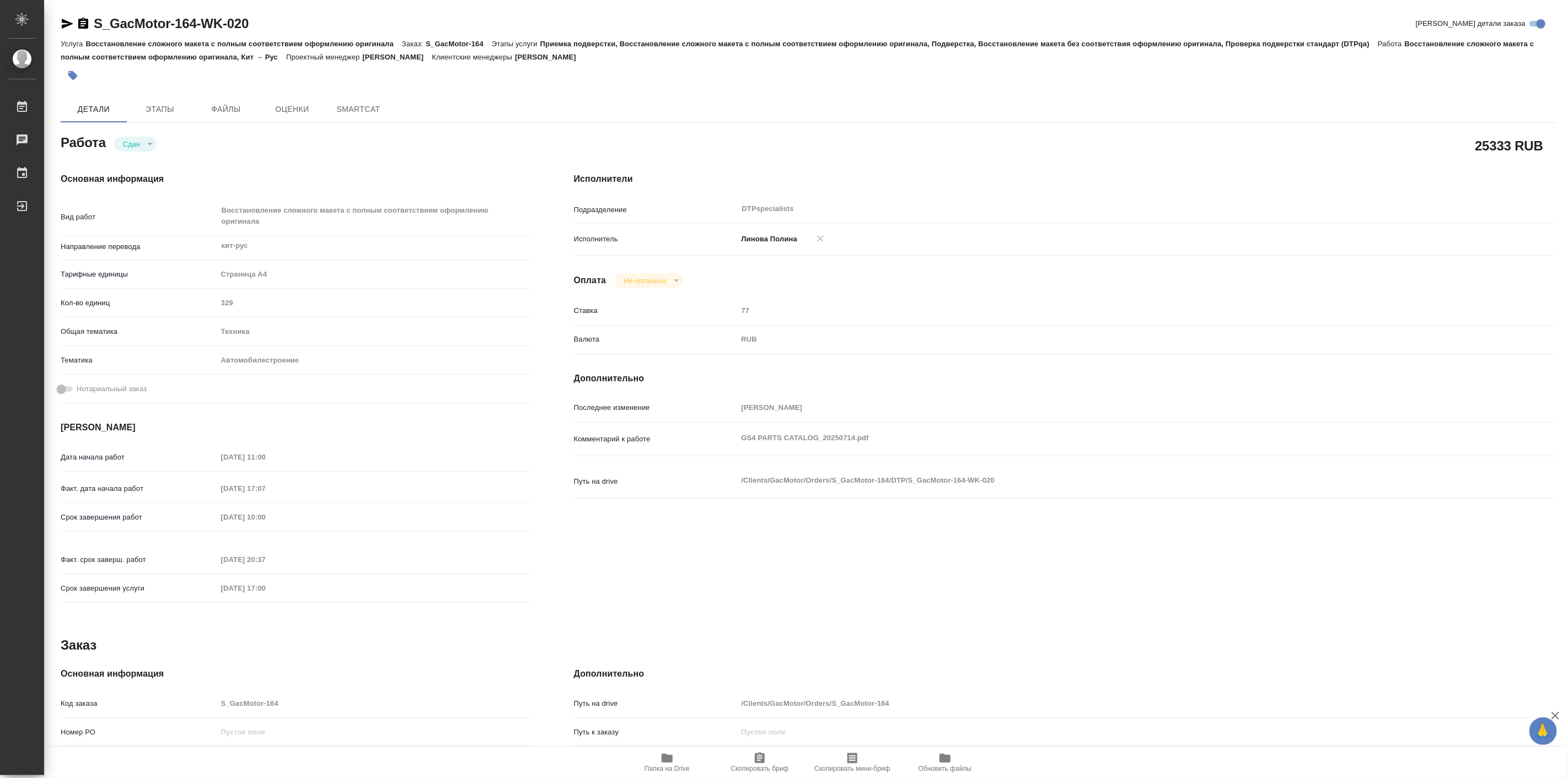
type textarea "x"
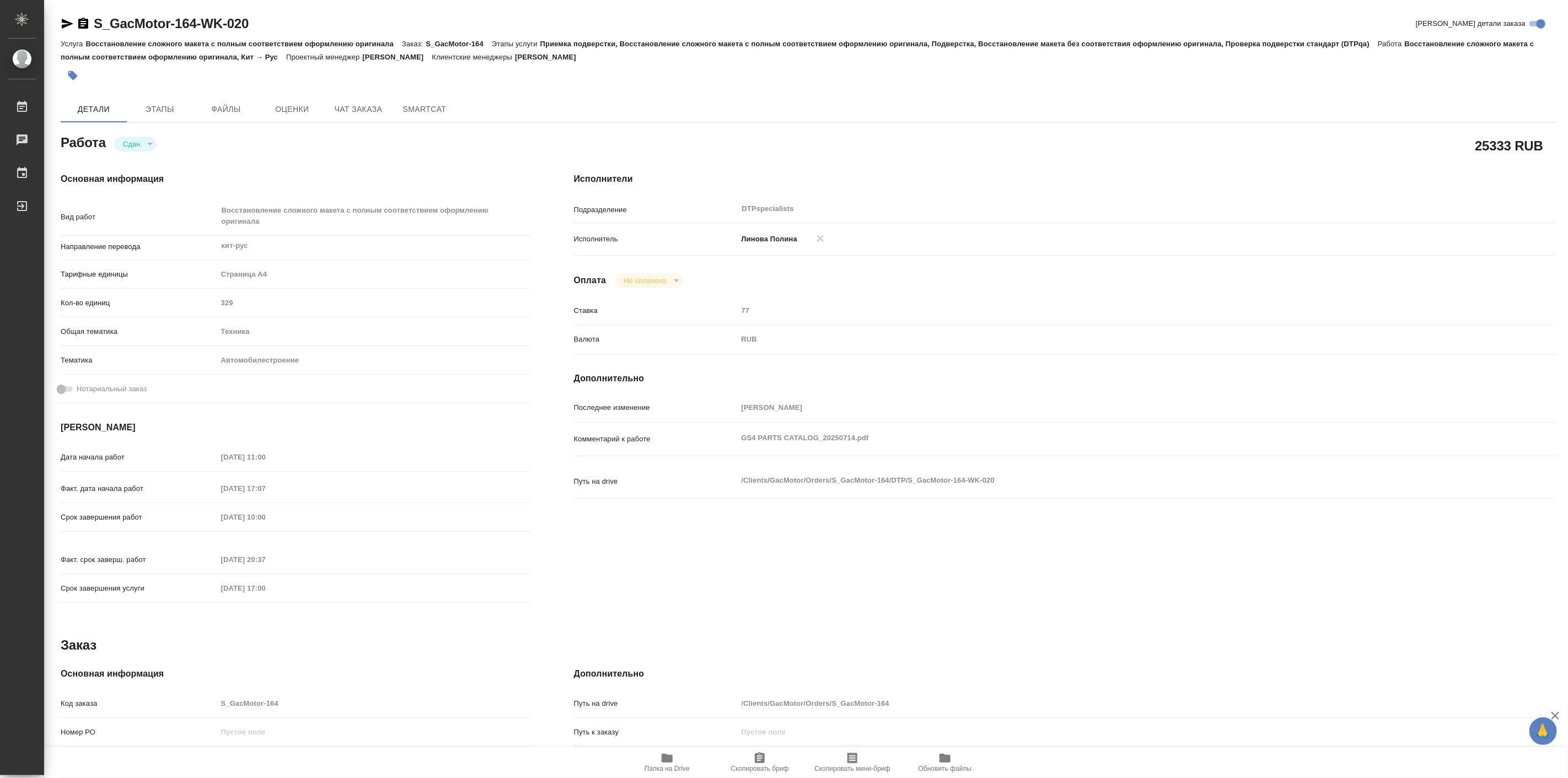
type textarea "x"
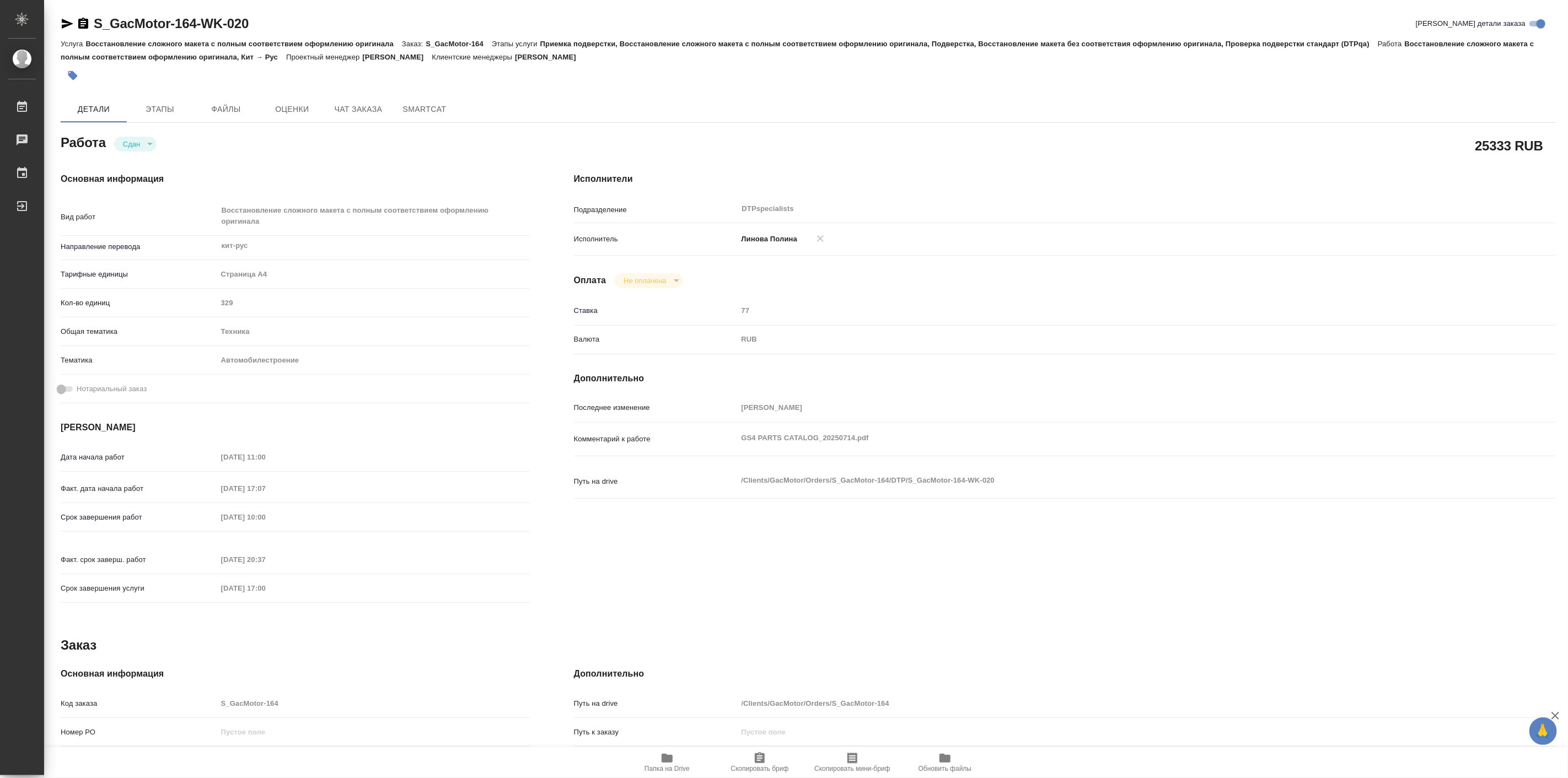
type textarea "x"
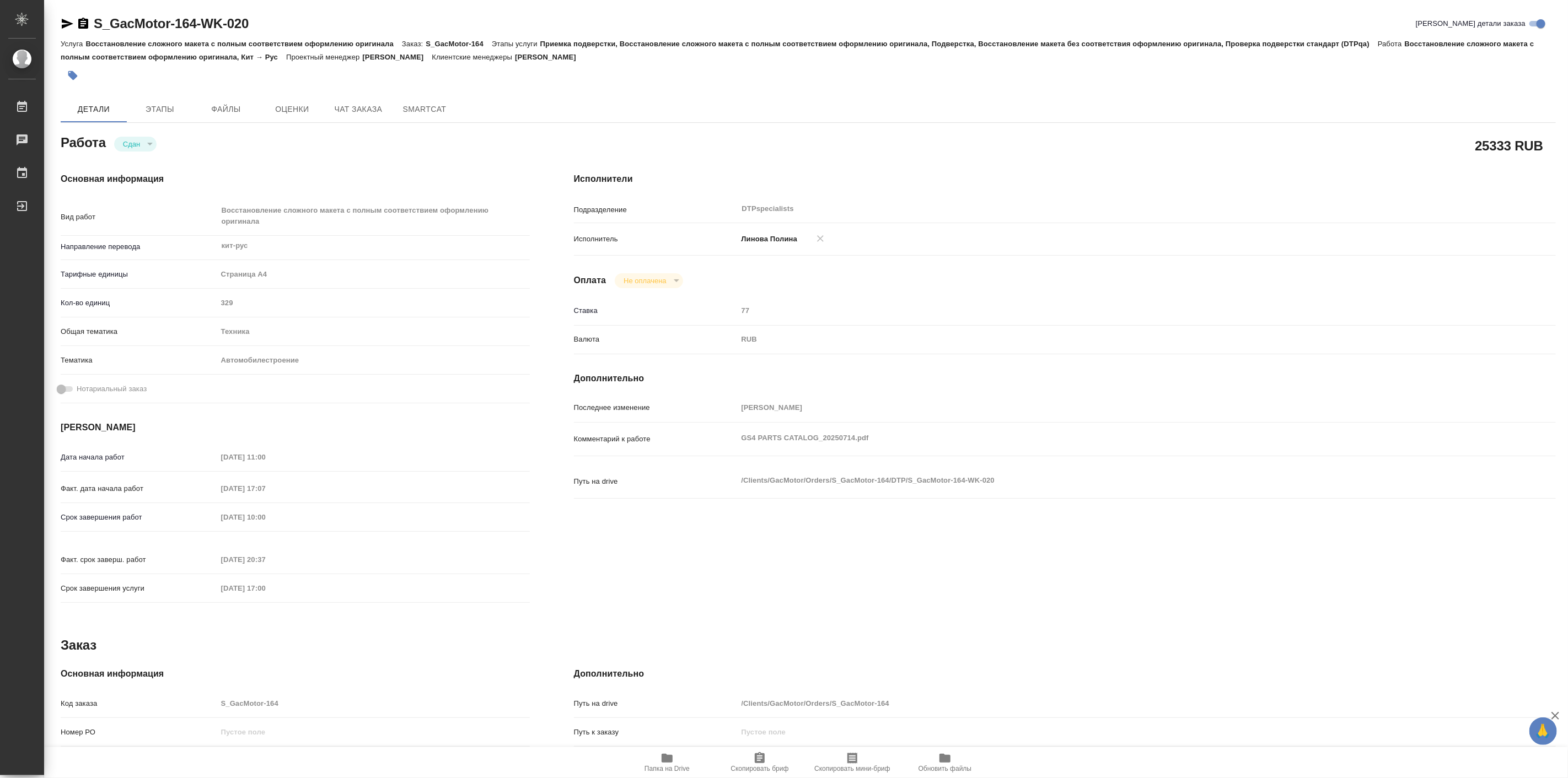
type textarea "x"
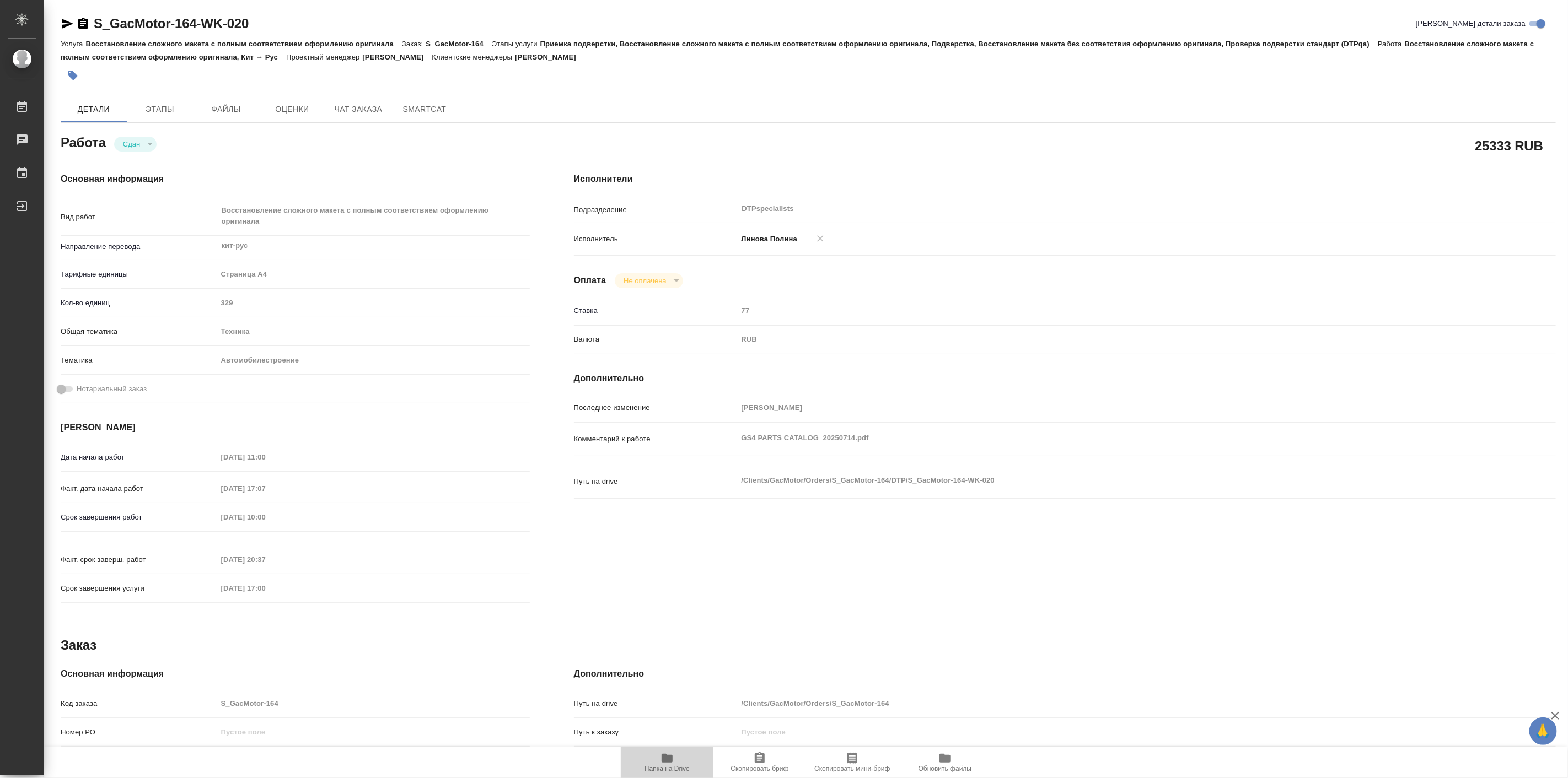
click at [651, 767] on span "Папка на Drive" at bounding box center [668, 768] width 45 height 8
